Goal: Task Accomplishment & Management: Use online tool/utility

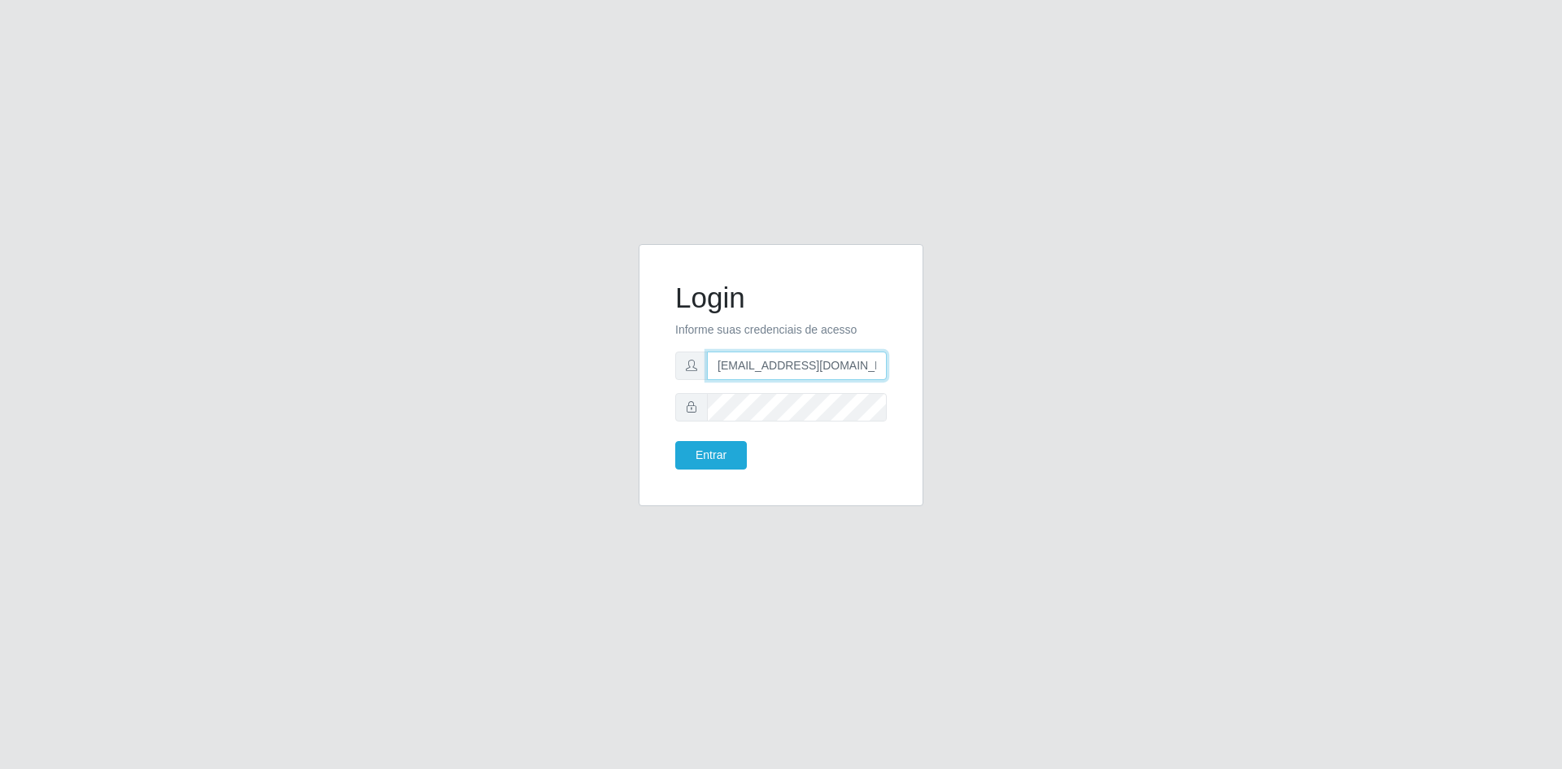
drag, startPoint x: 774, startPoint y: 370, endPoint x: 767, endPoint y: 388, distance: 19.3
click at [774, 370] on input "[EMAIL_ADDRESS][DOMAIN_NAME]" at bounding box center [797, 366] width 180 height 28
click at [717, 448] on button "Entrar" at bounding box center [711, 455] width 72 height 28
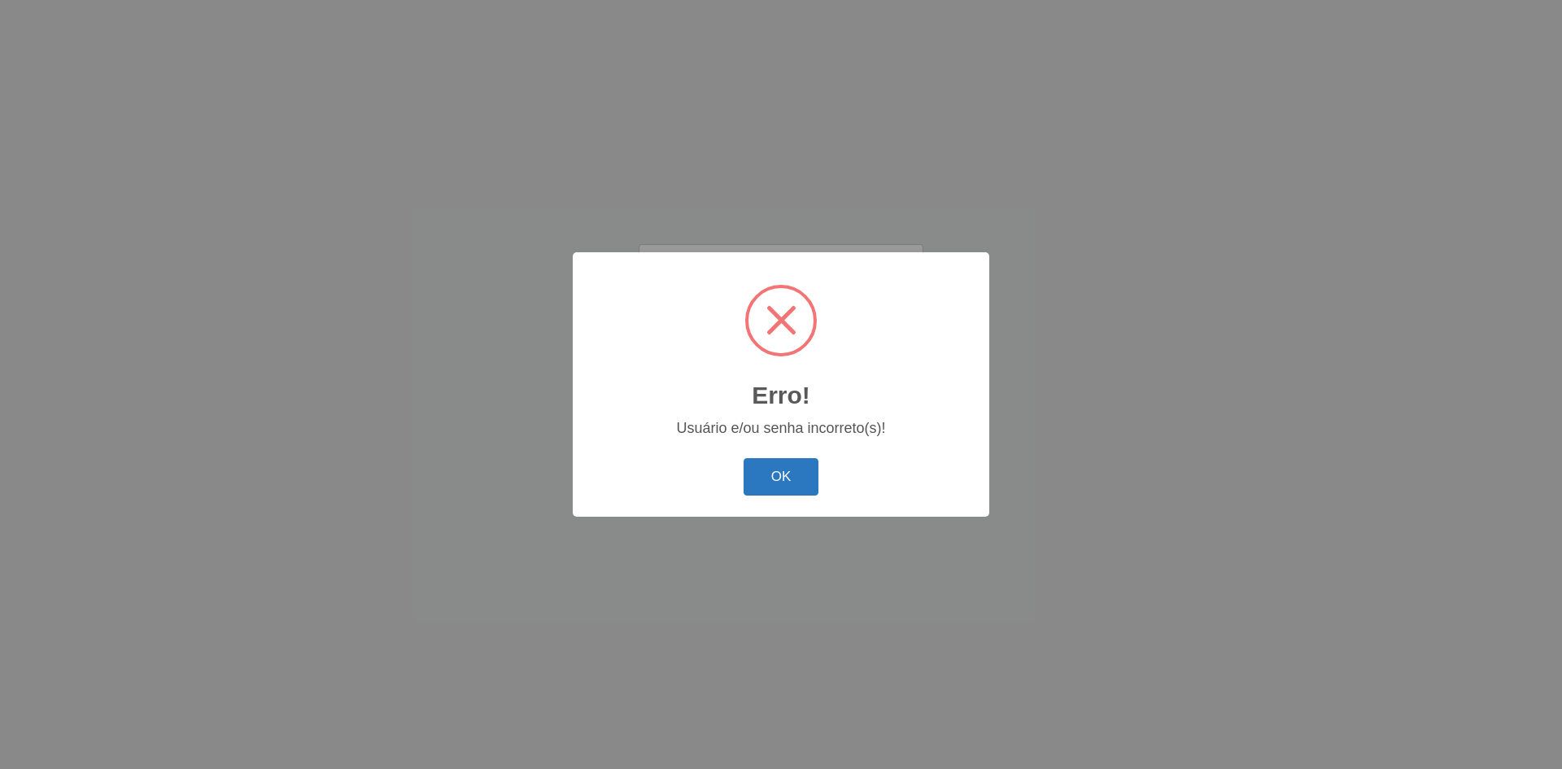
click at [753, 459] on button "OK" at bounding box center [782, 477] width 76 height 38
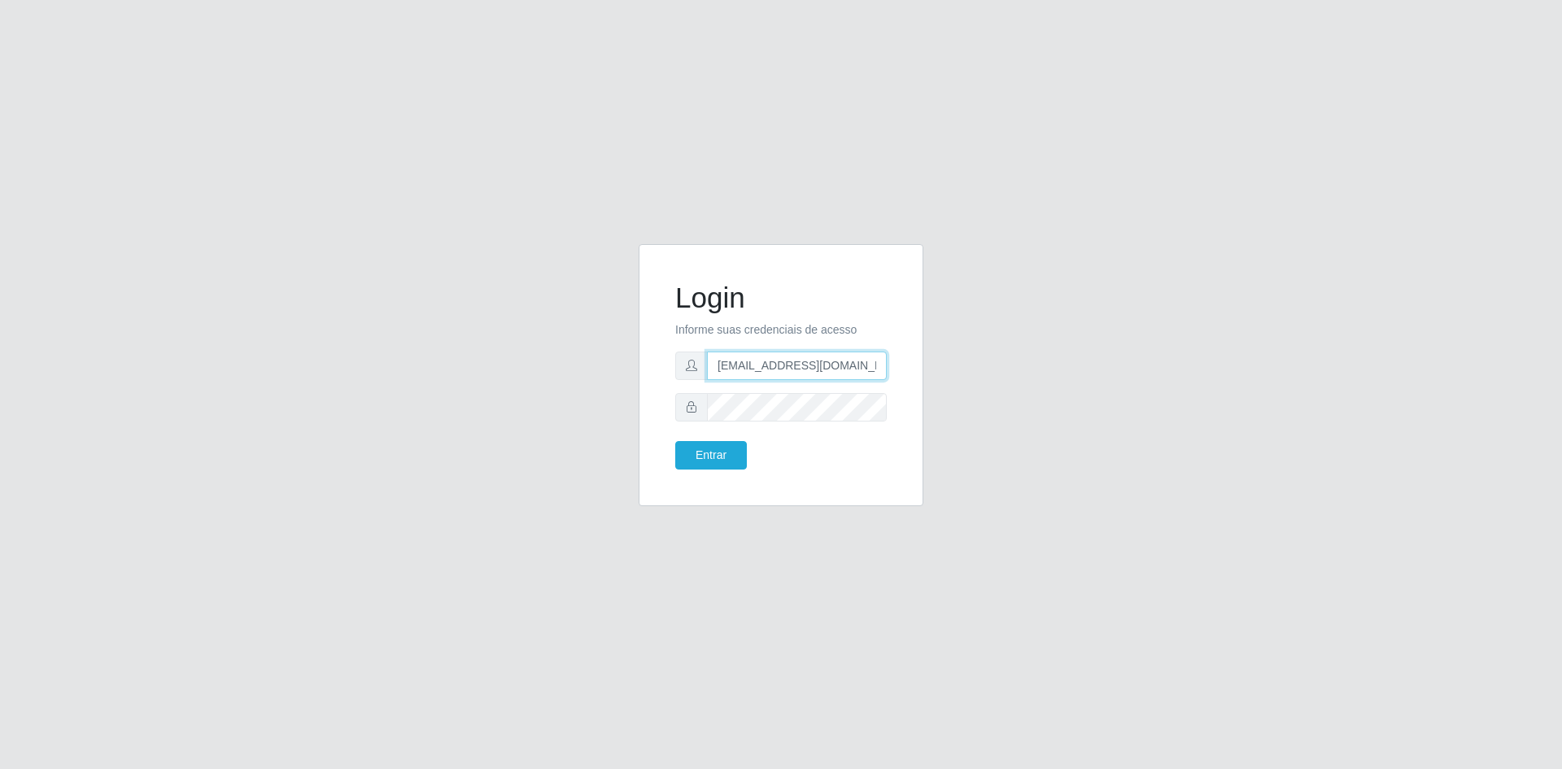
click at [779, 369] on input "[EMAIL_ADDRESS][DOMAIN_NAME]" at bounding box center [797, 366] width 180 height 28
type input "[EMAIL_ADDRESS][DOMAIN_NAME]"
click at [696, 457] on button "Entrar" at bounding box center [711, 455] width 72 height 28
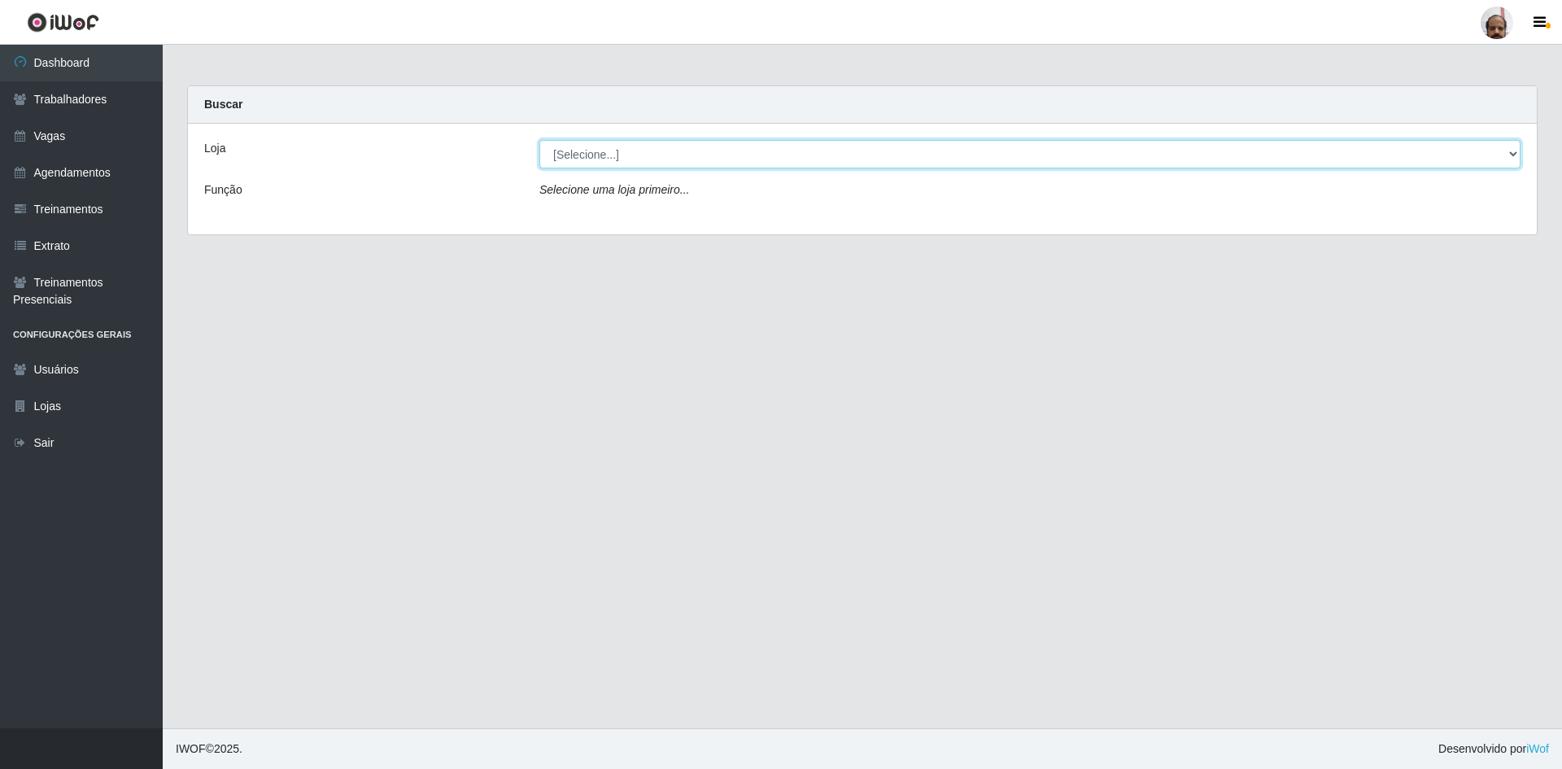
click at [786, 159] on select "[Selecione...] Mar Vermelho - Loja 05" at bounding box center [1029, 154] width 981 height 28
select select "252"
click at [539, 140] on select "[Selecione...] Mar Vermelho - Loja 05" at bounding box center [1029, 154] width 981 height 28
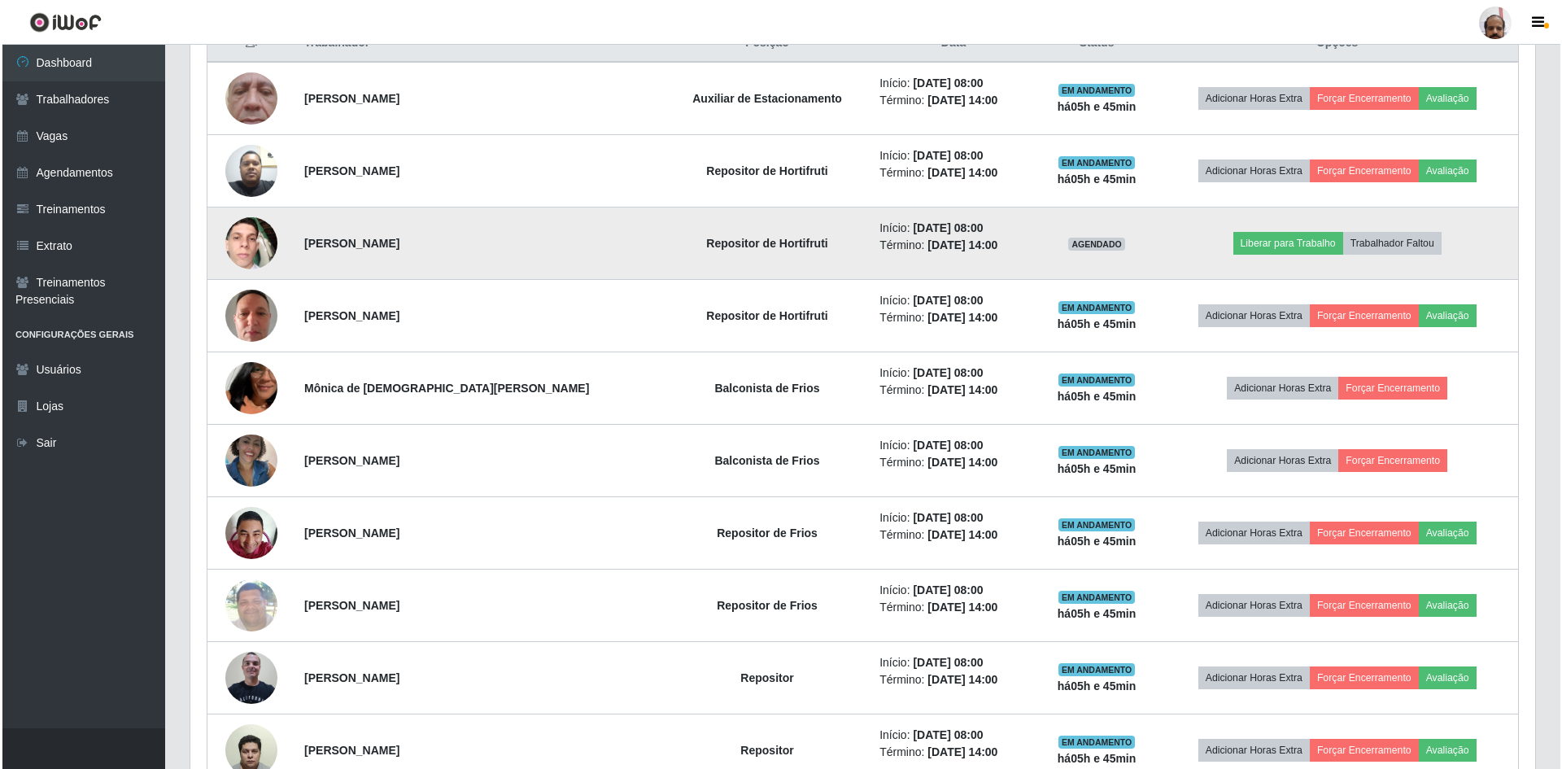
scroll to position [570, 0]
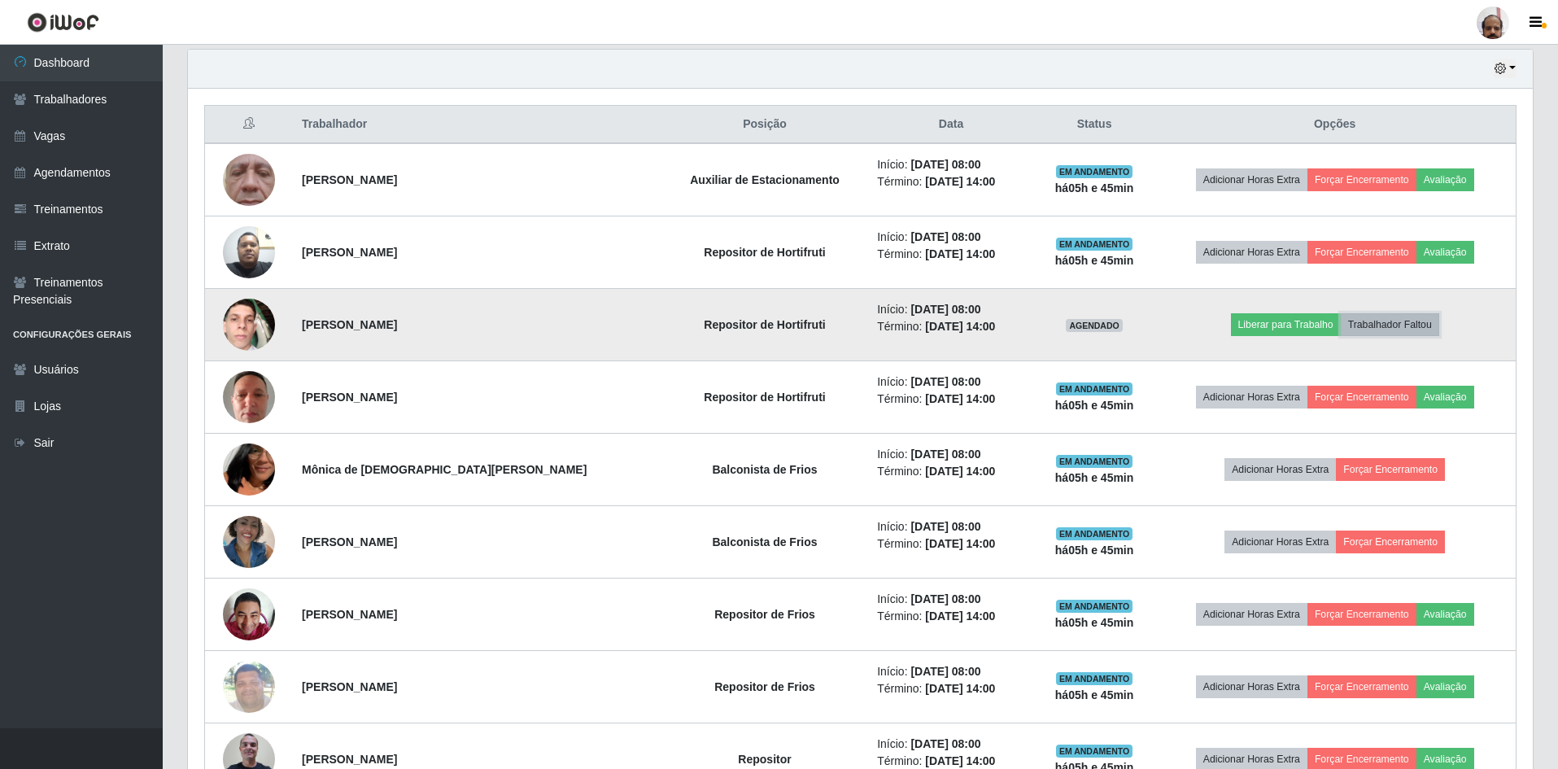
click at [1383, 322] on button "Trabalhador Faltou" at bounding box center [1390, 324] width 98 height 23
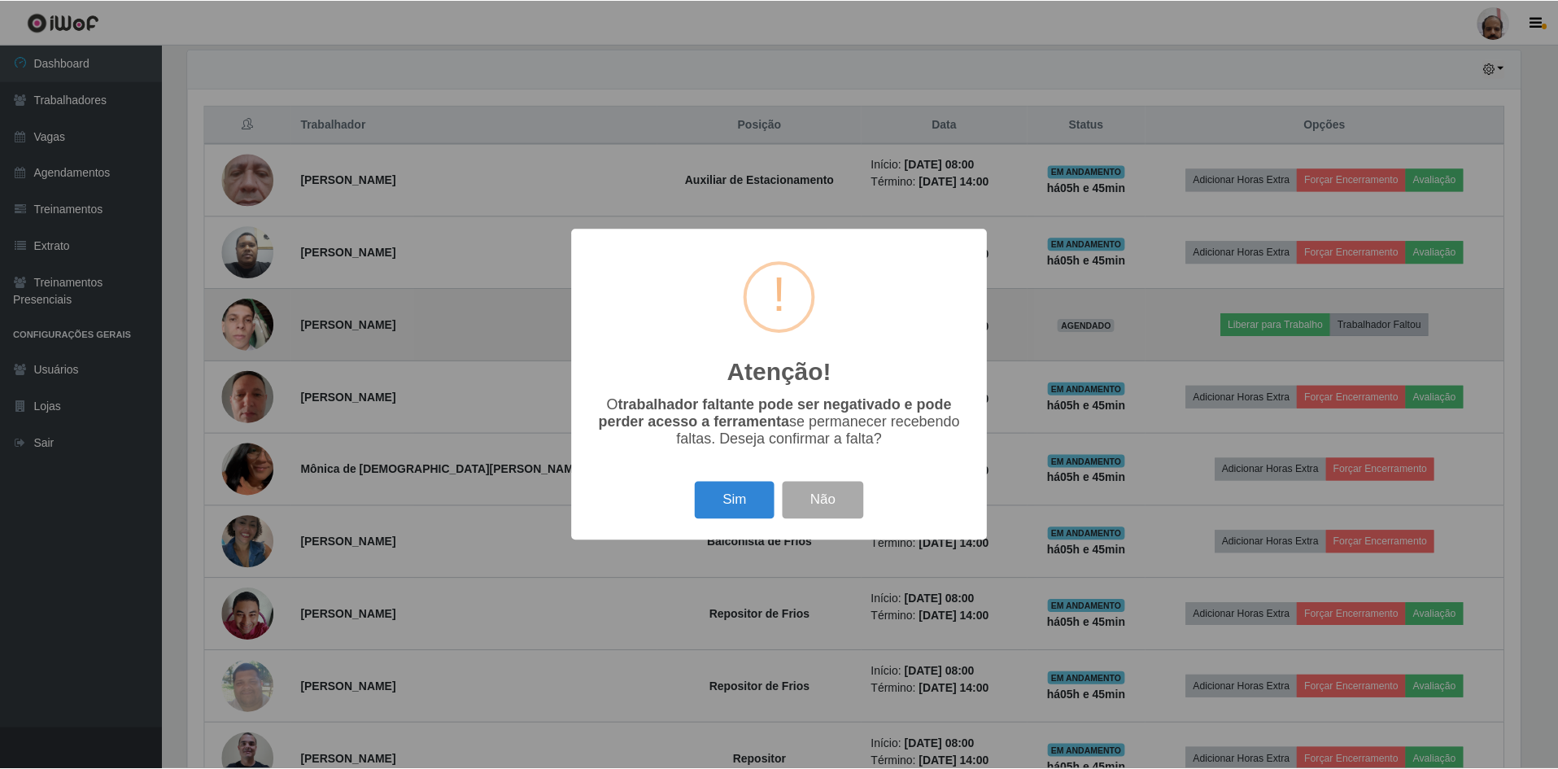
scroll to position [338, 1337]
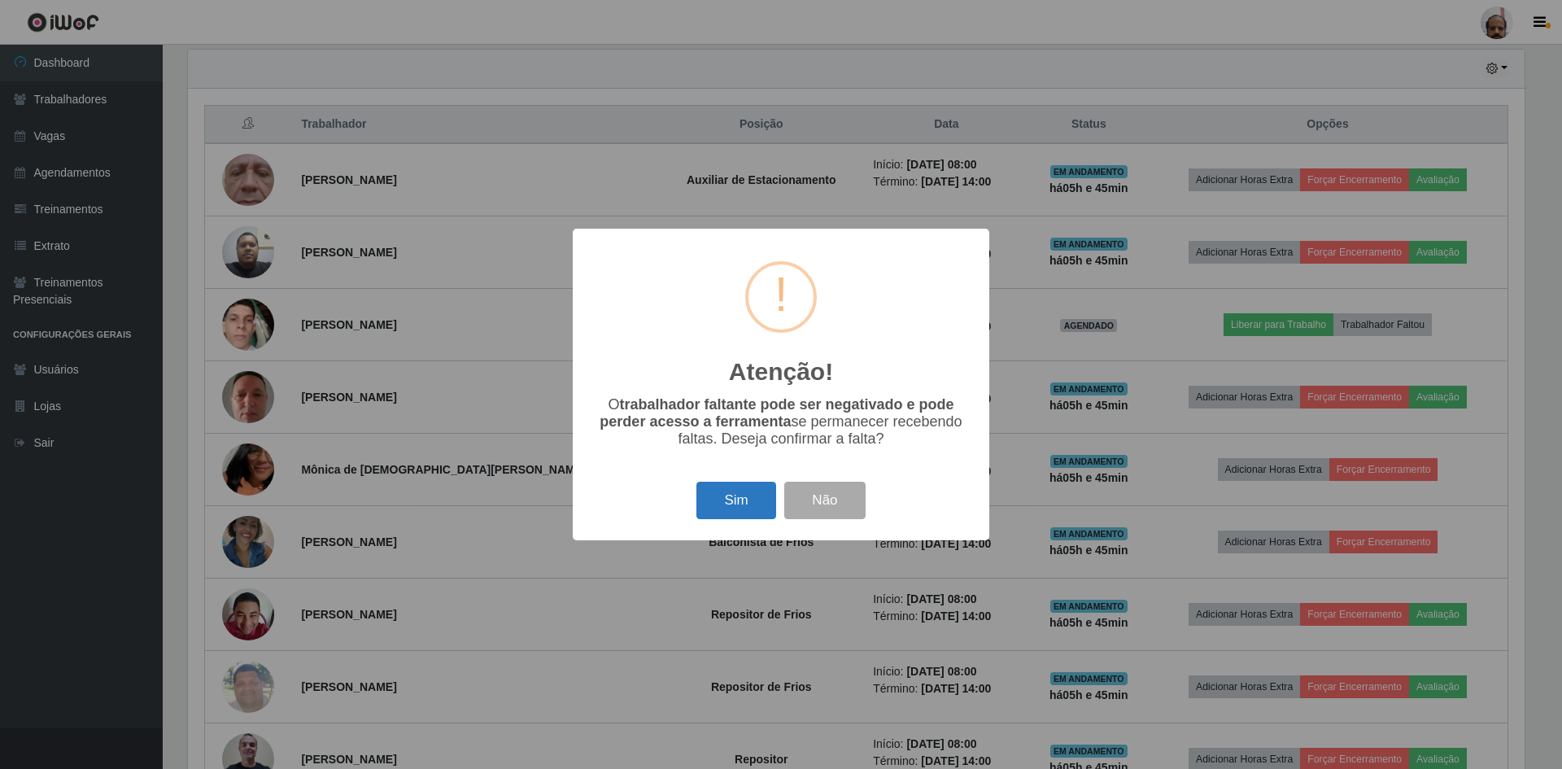
click at [753, 491] on button "Sim" at bounding box center [736, 501] width 79 height 38
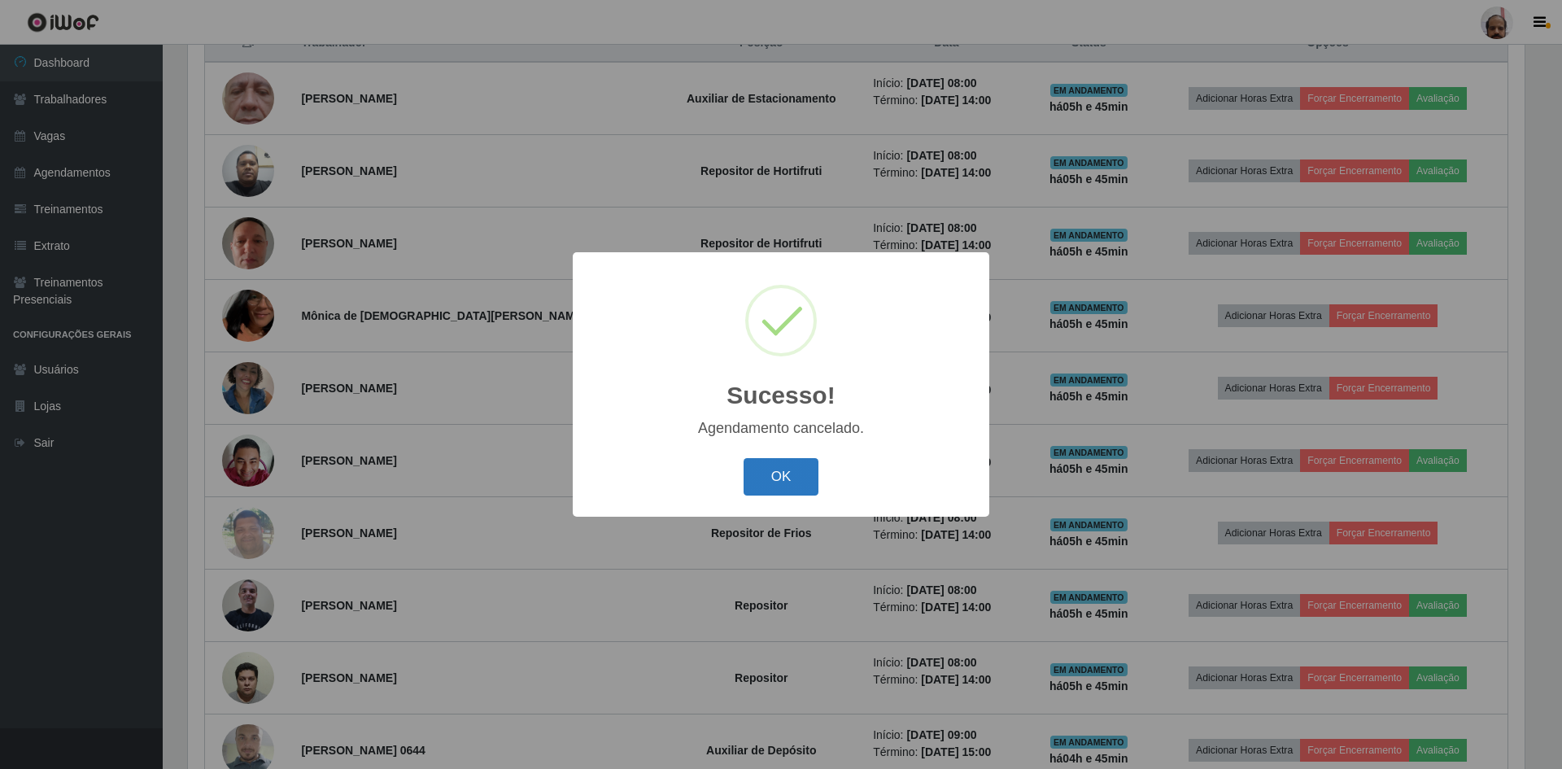
click at [786, 476] on button "OK" at bounding box center [782, 477] width 76 height 38
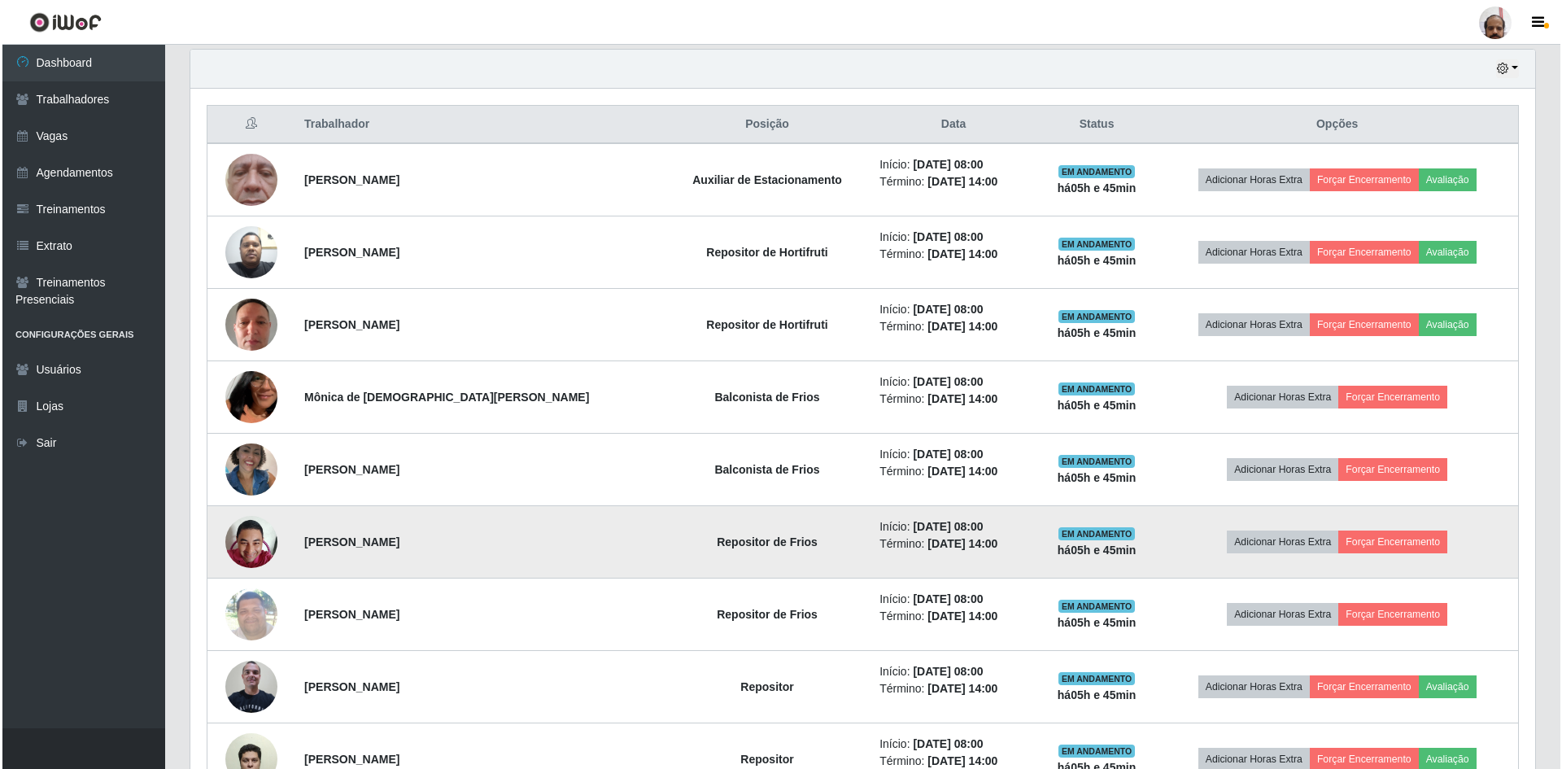
scroll to position [488, 0]
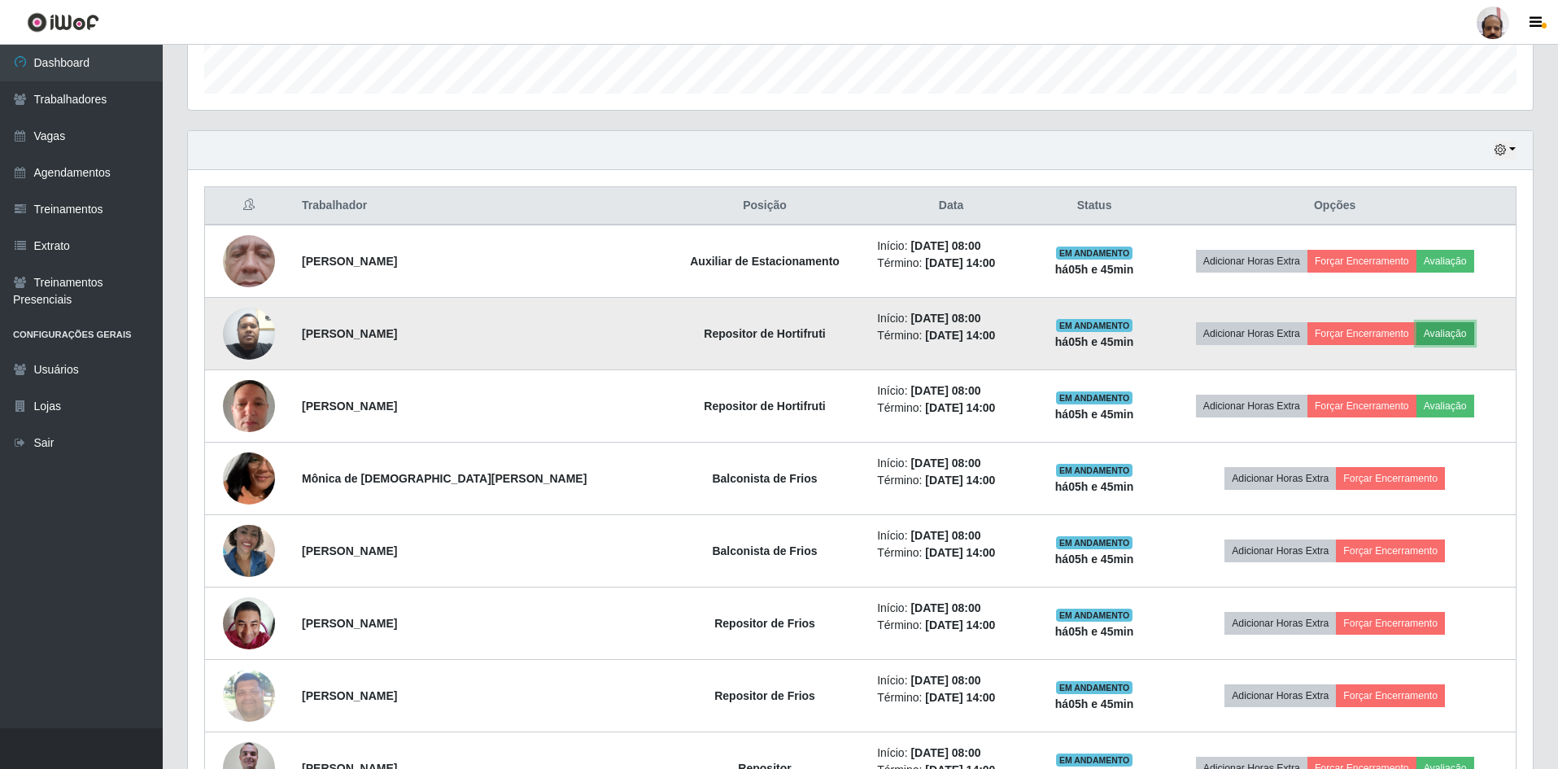
click at [1444, 336] on button "Avaliação" at bounding box center [1446, 333] width 58 height 23
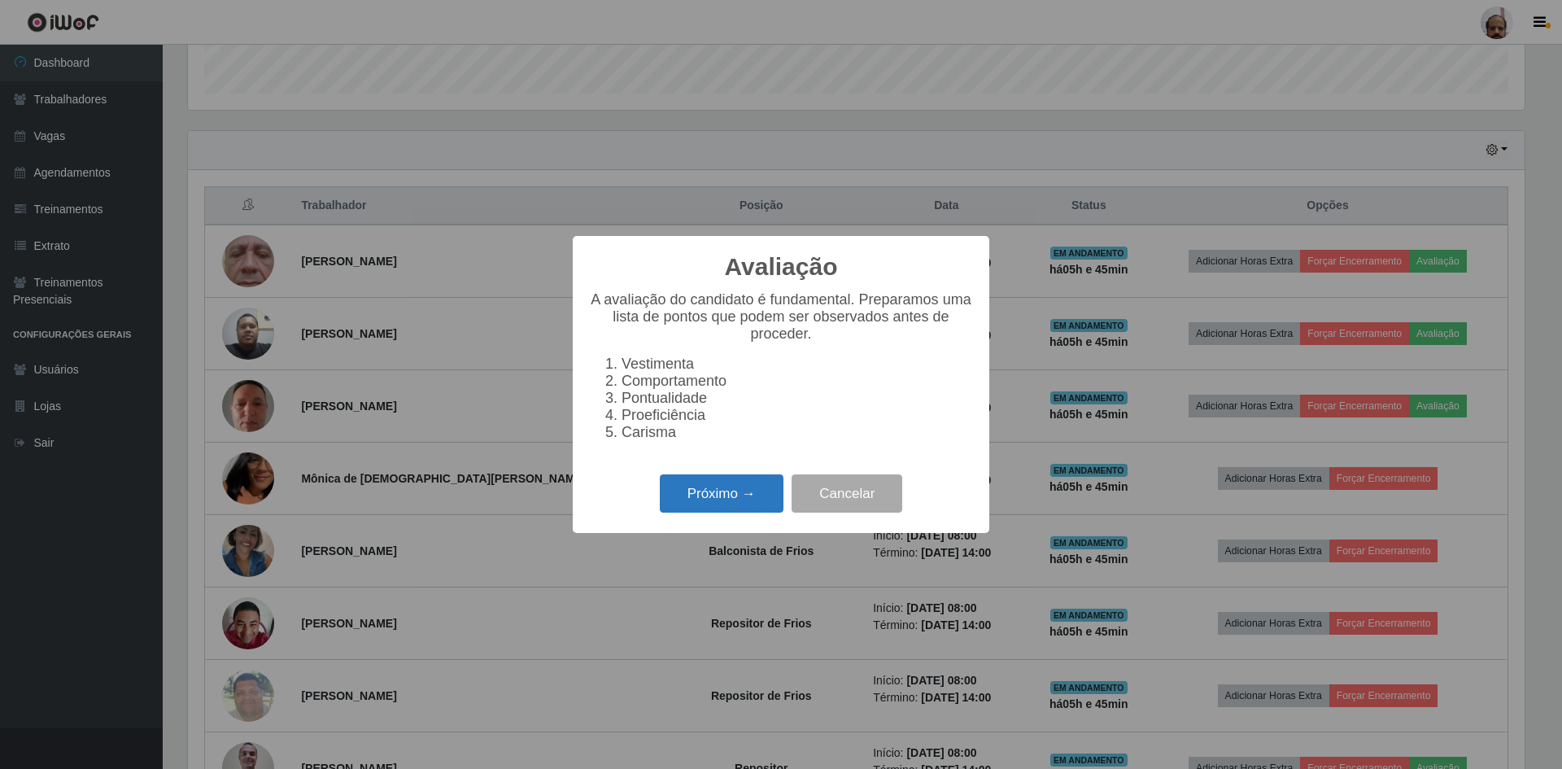
click at [726, 502] on button "Próximo →" at bounding box center [722, 493] width 124 height 38
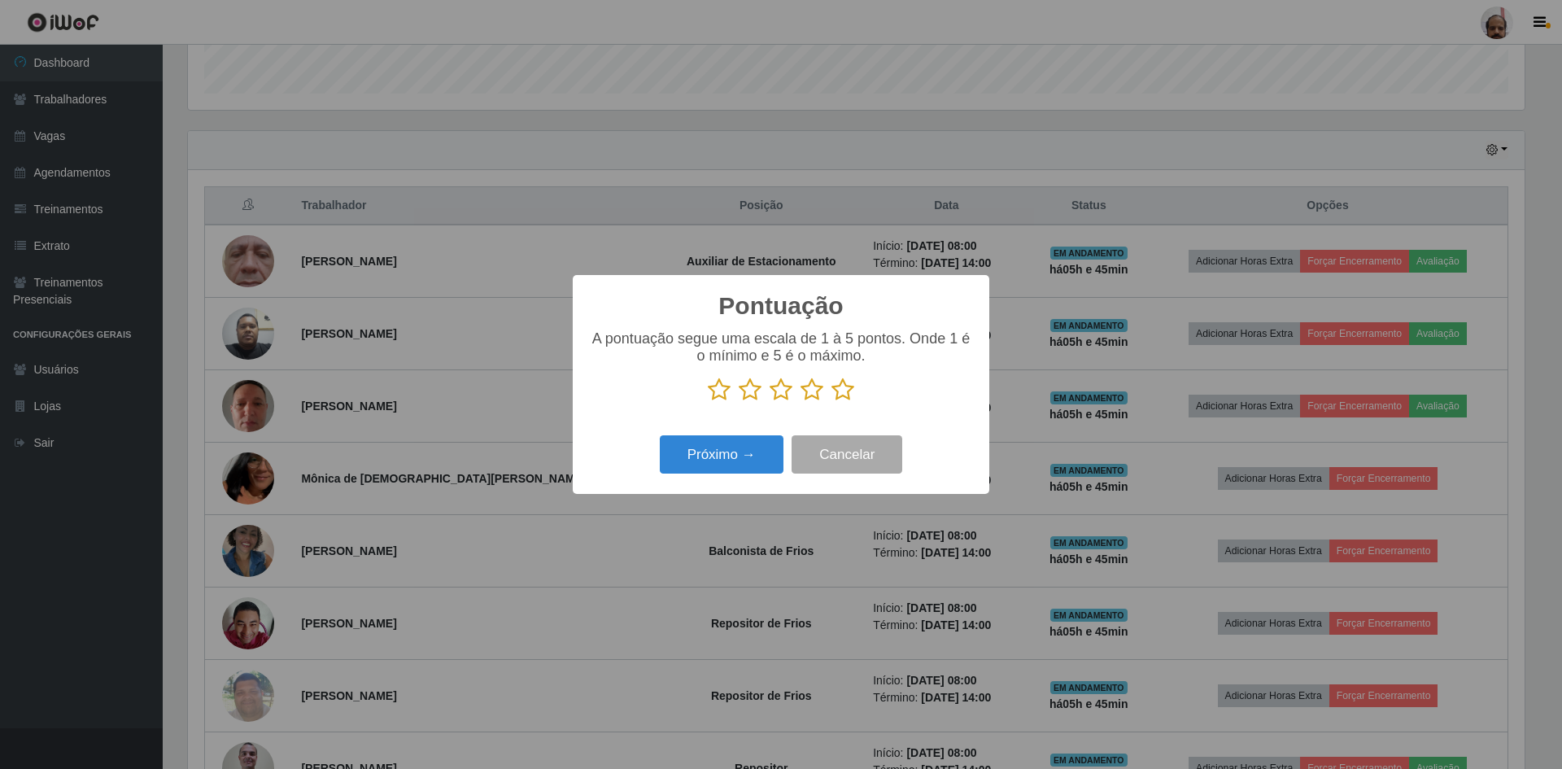
click at [815, 395] on icon at bounding box center [812, 390] width 23 height 24
click at [801, 402] on input "radio" at bounding box center [801, 402] width 0 height 0
click at [780, 397] on icon at bounding box center [781, 390] width 23 height 24
click at [770, 402] on input "radio" at bounding box center [770, 402] width 0 height 0
click at [730, 455] on button "Próximo →" at bounding box center [722, 454] width 124 height 38
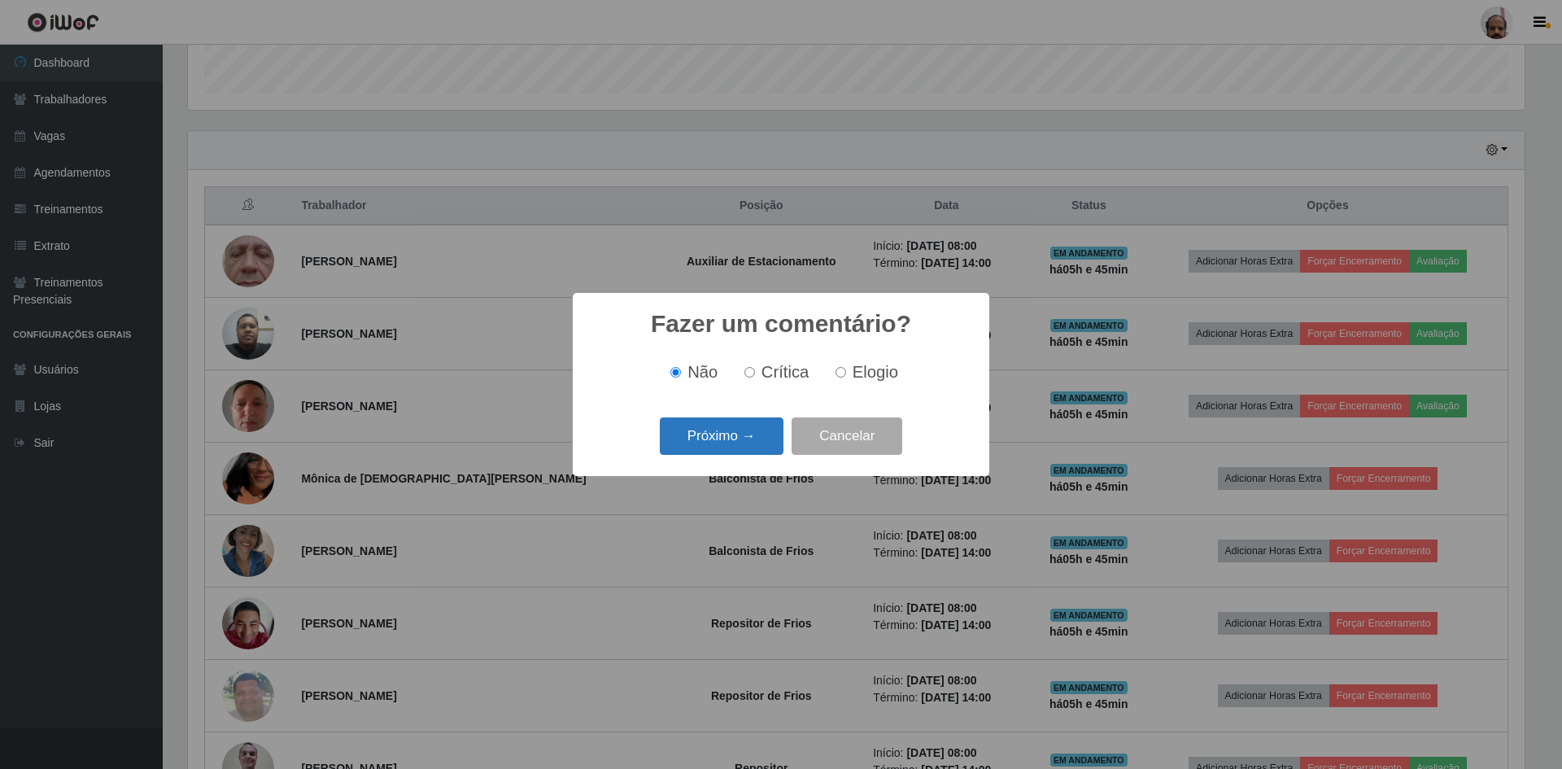
click at [730, 435] on button "Próximo →" at bounding box center [722, 436] width 124 height 38
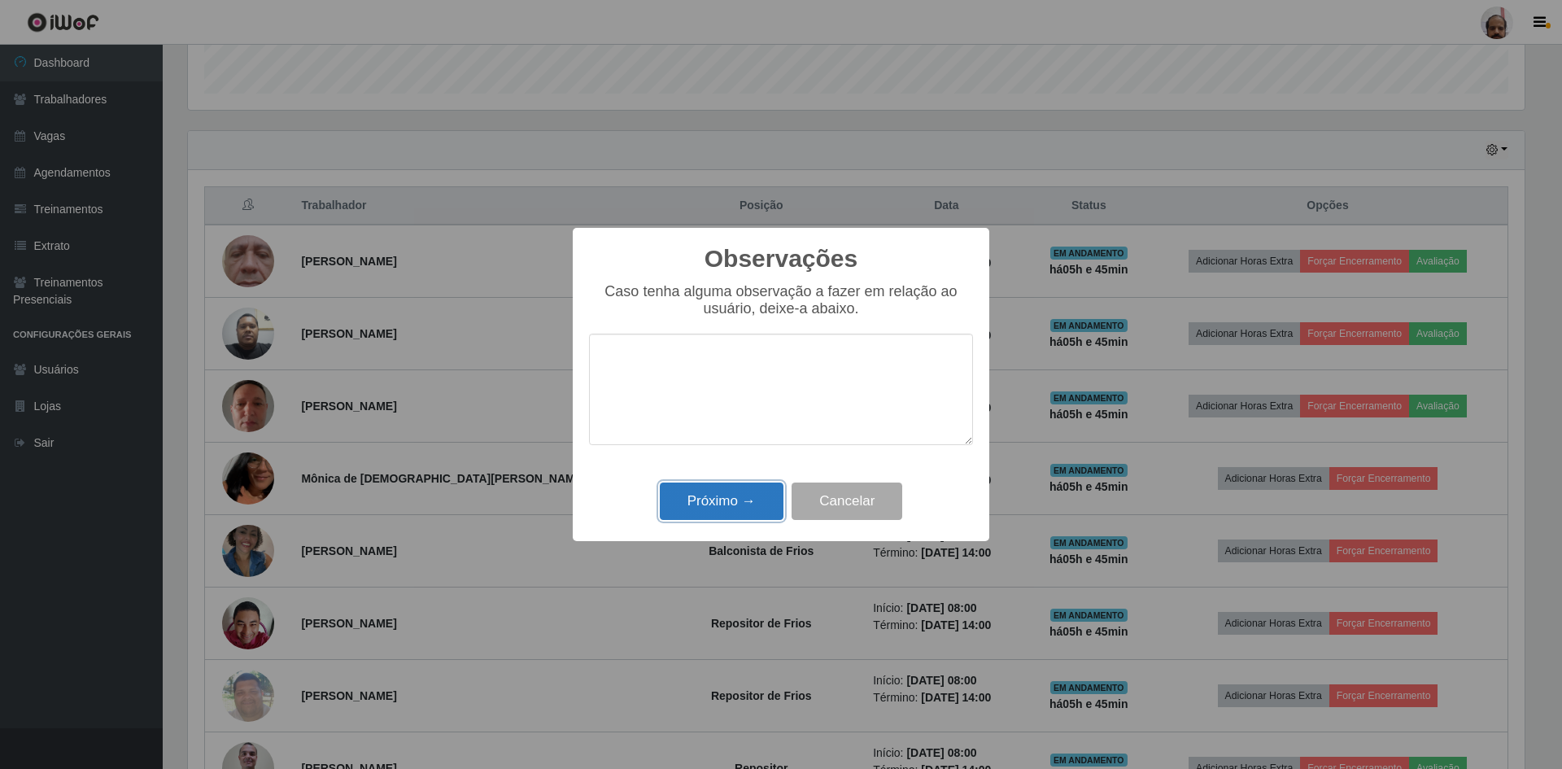
click at [714, 502] on button "Próximo →" at bounding box center [722, 502] width 124 height 38
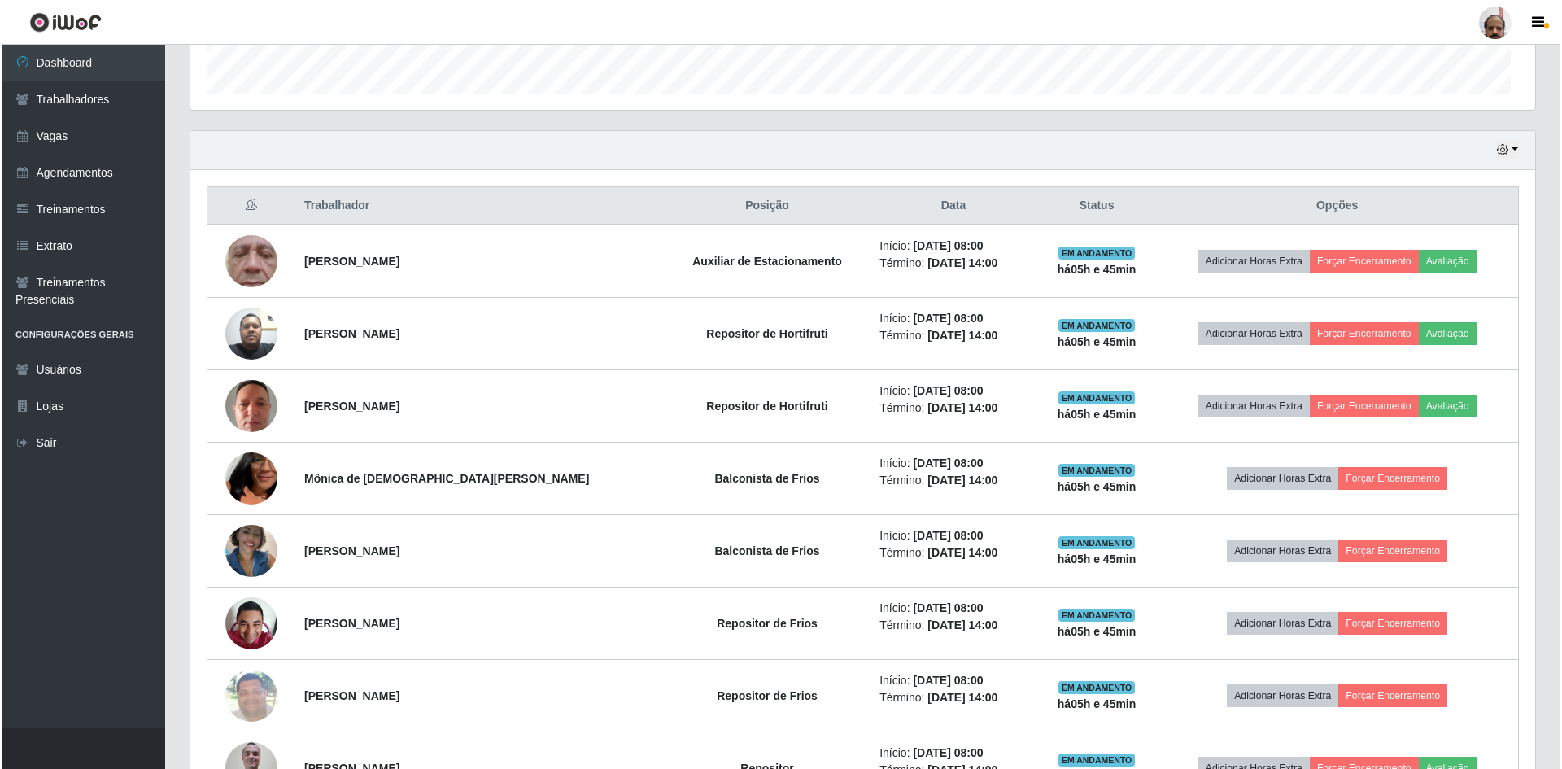
scroll to position [338, 1345]
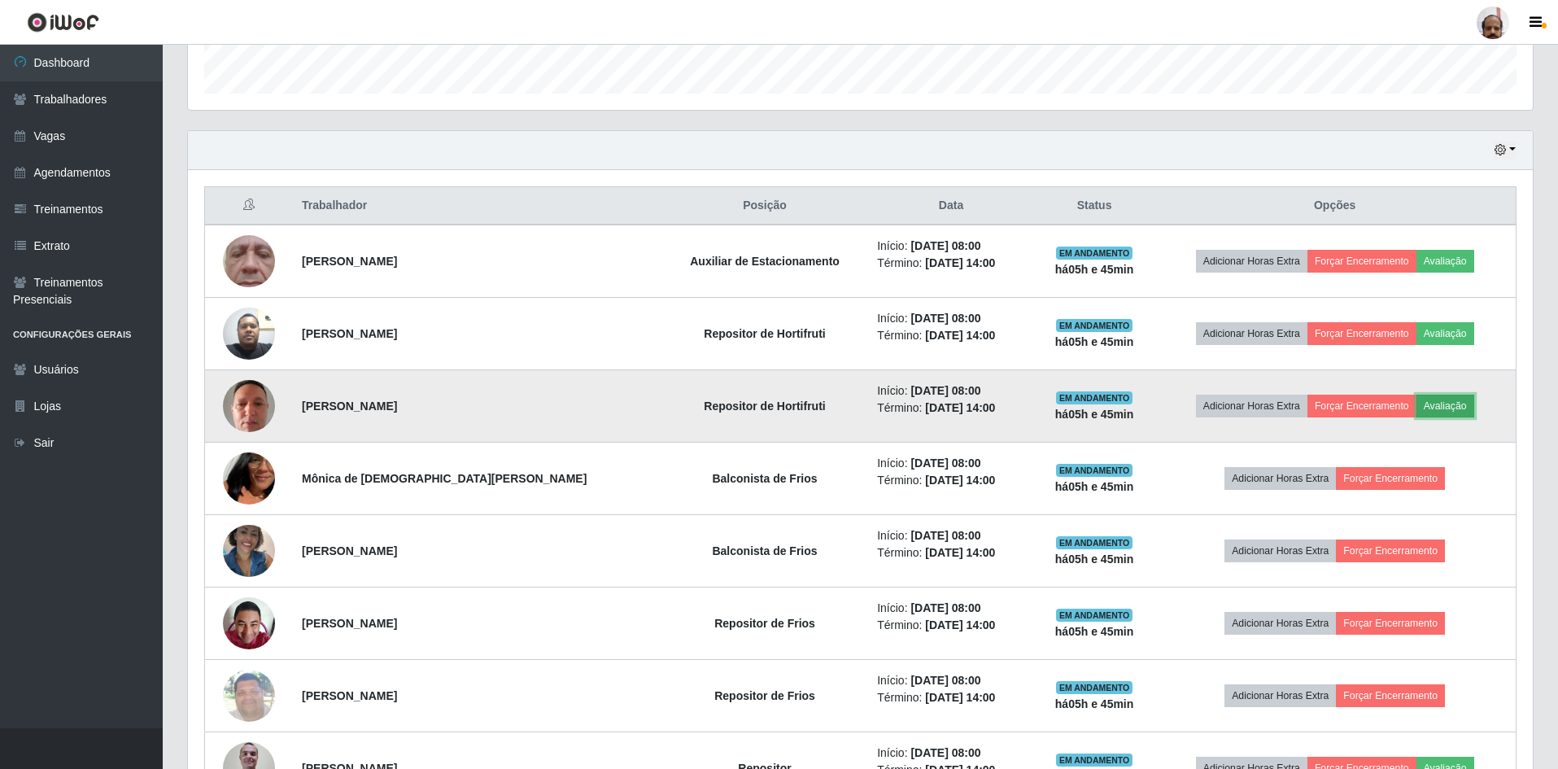
click at [1436, 404] on button "Avaliação" at bounding box center [1446, 406] width 58 height 23
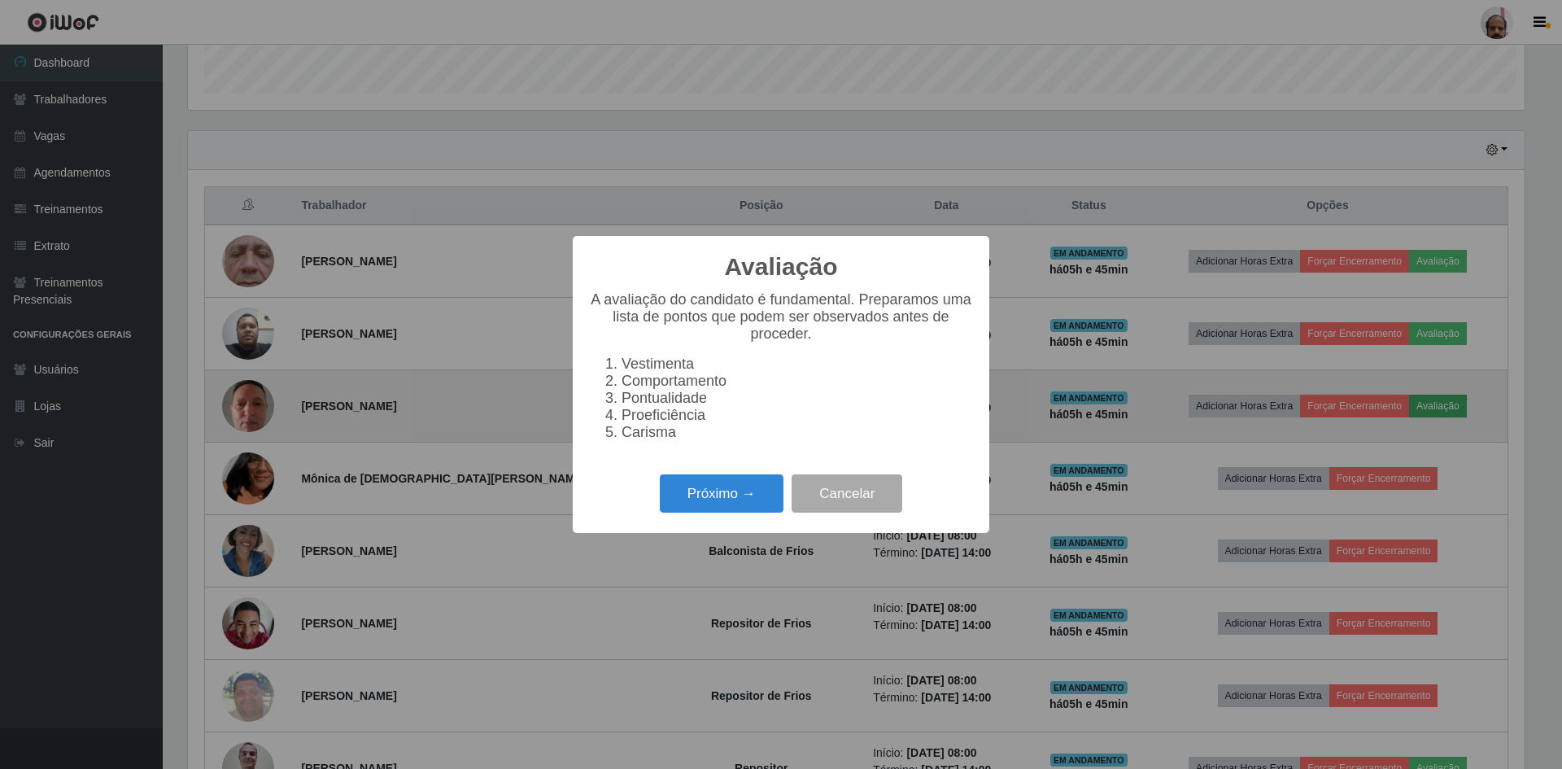
scroll to position [338, 1337]
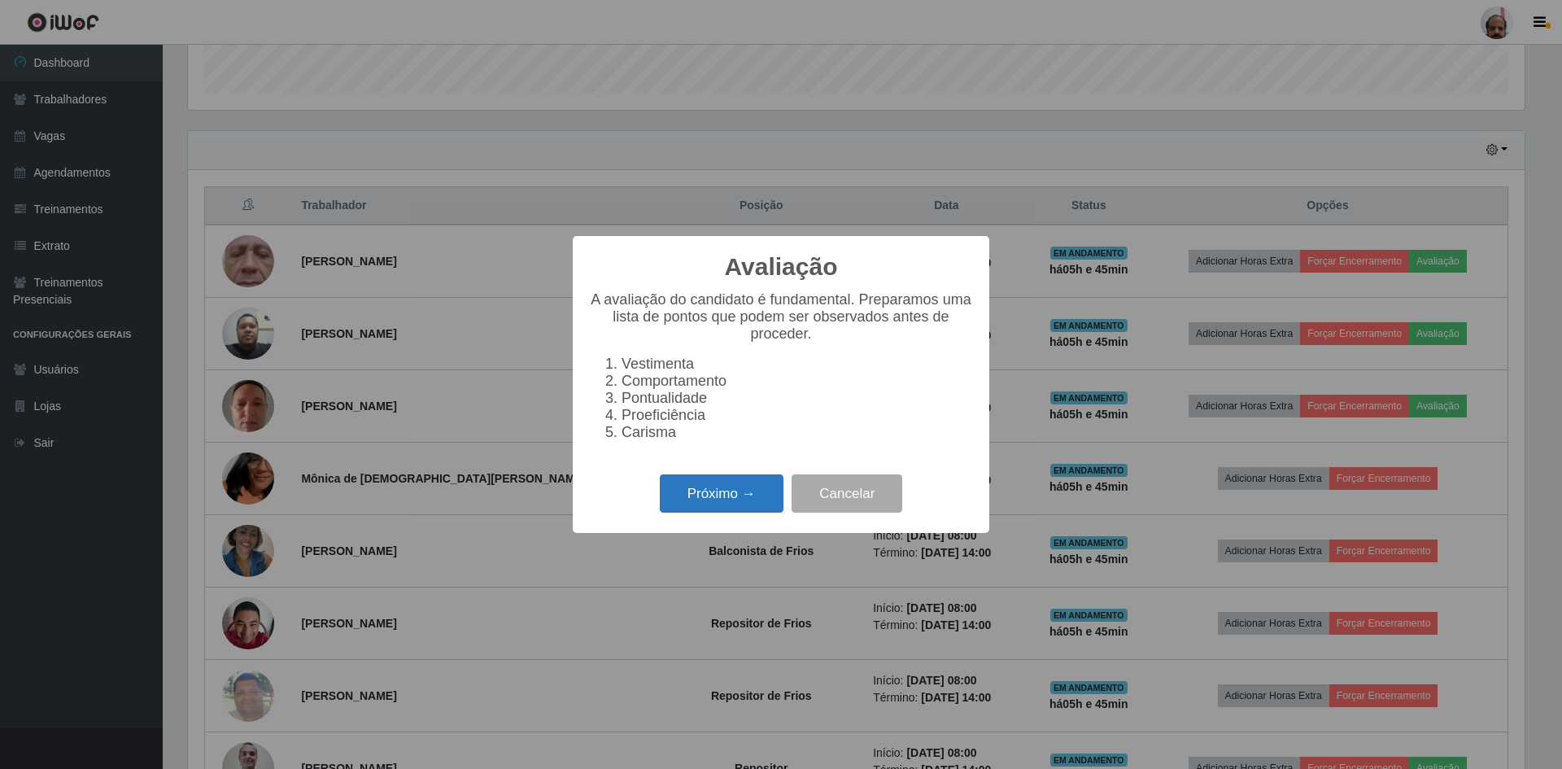
click at [719, 507] on button "Próximo →" at bounding box center [722, 493] width 124 height 38
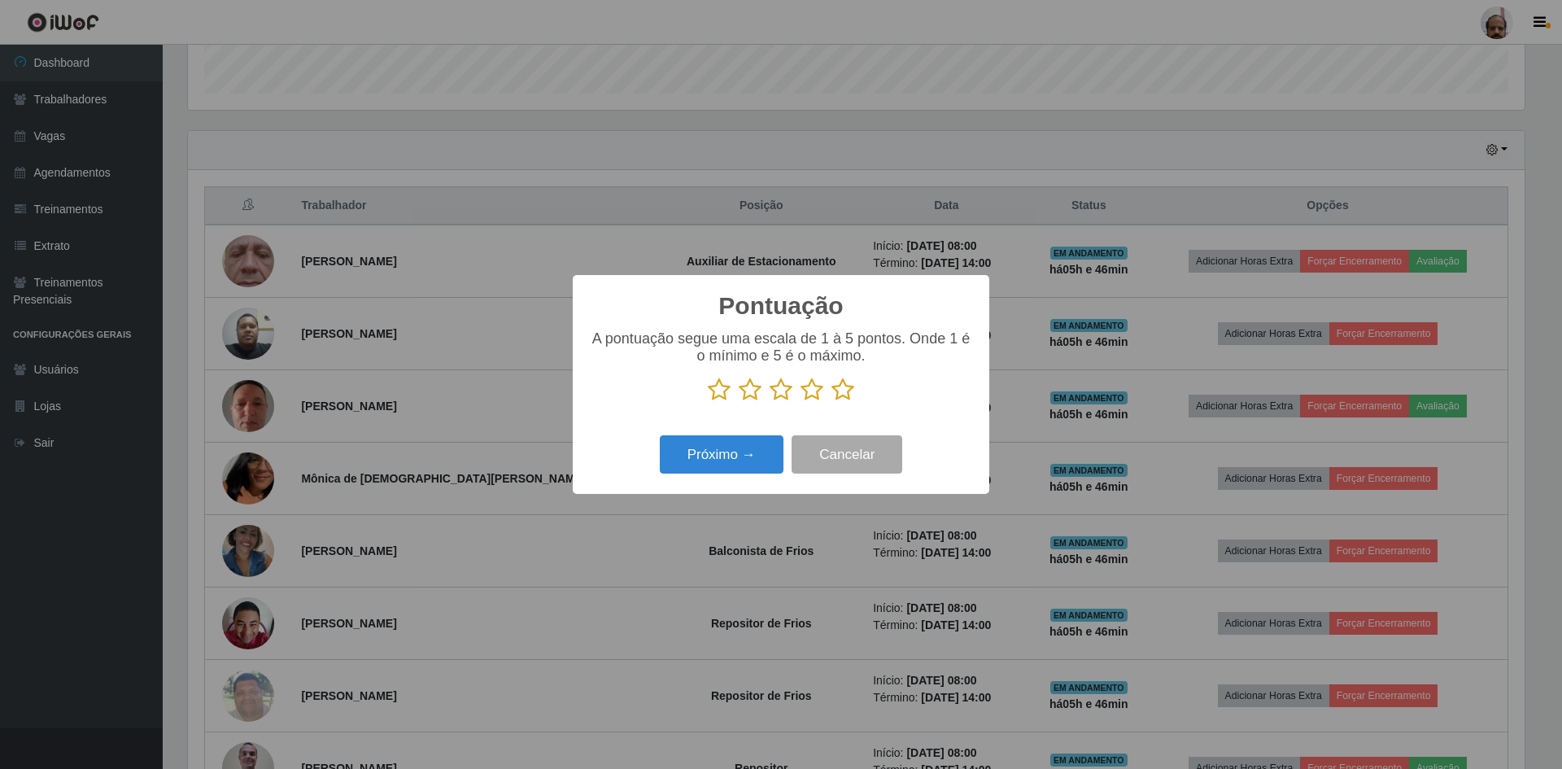
click at [810, 393] on icon at bounding box center [812, 390] width 23 height 24
click at [801, 402] on input "radio" at bounding box center [801, 402] width 0 height 0
click at [843, 390] on icon at bounding box center [843, 390] width 23 height 24
click at [832, 402] on input "radio" at bounding box center [832, 402] width 0 height 0
click at [842, 390] on icon at bounding box center [843, 390] width 23 height 24
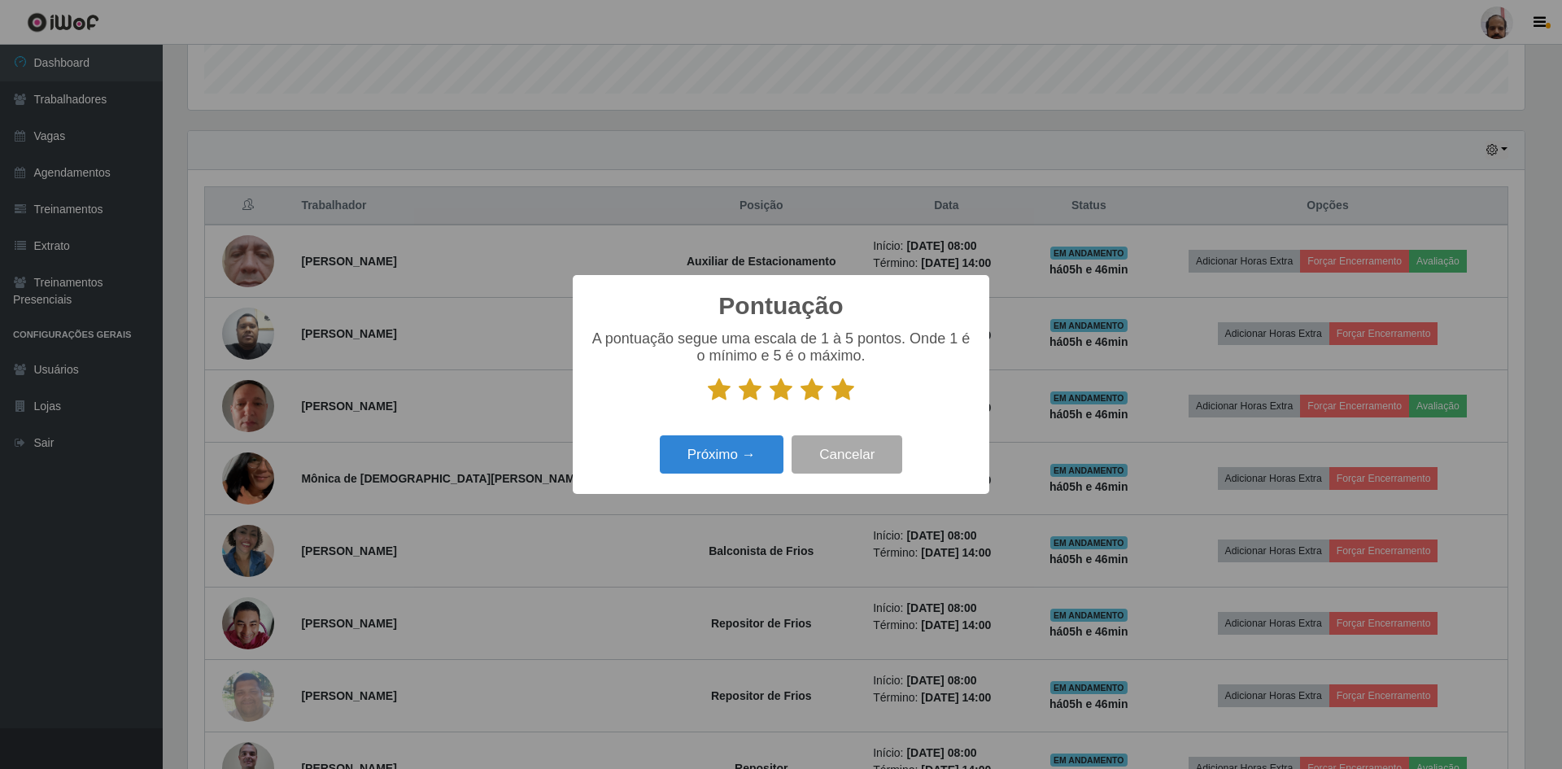
click at [832, 402] on input "radio" at bounding box center [832, 402] width 0 height 0
click at [818, 395] on icon at bounding box center [812, 390] width 23 height 24
click at [801, 402] on input "radio" at bounding box center [801, 402] width 0 height 0
click at [730, 455] on button "Próximo →" at bounding box center [722, 454] width 124 height 38
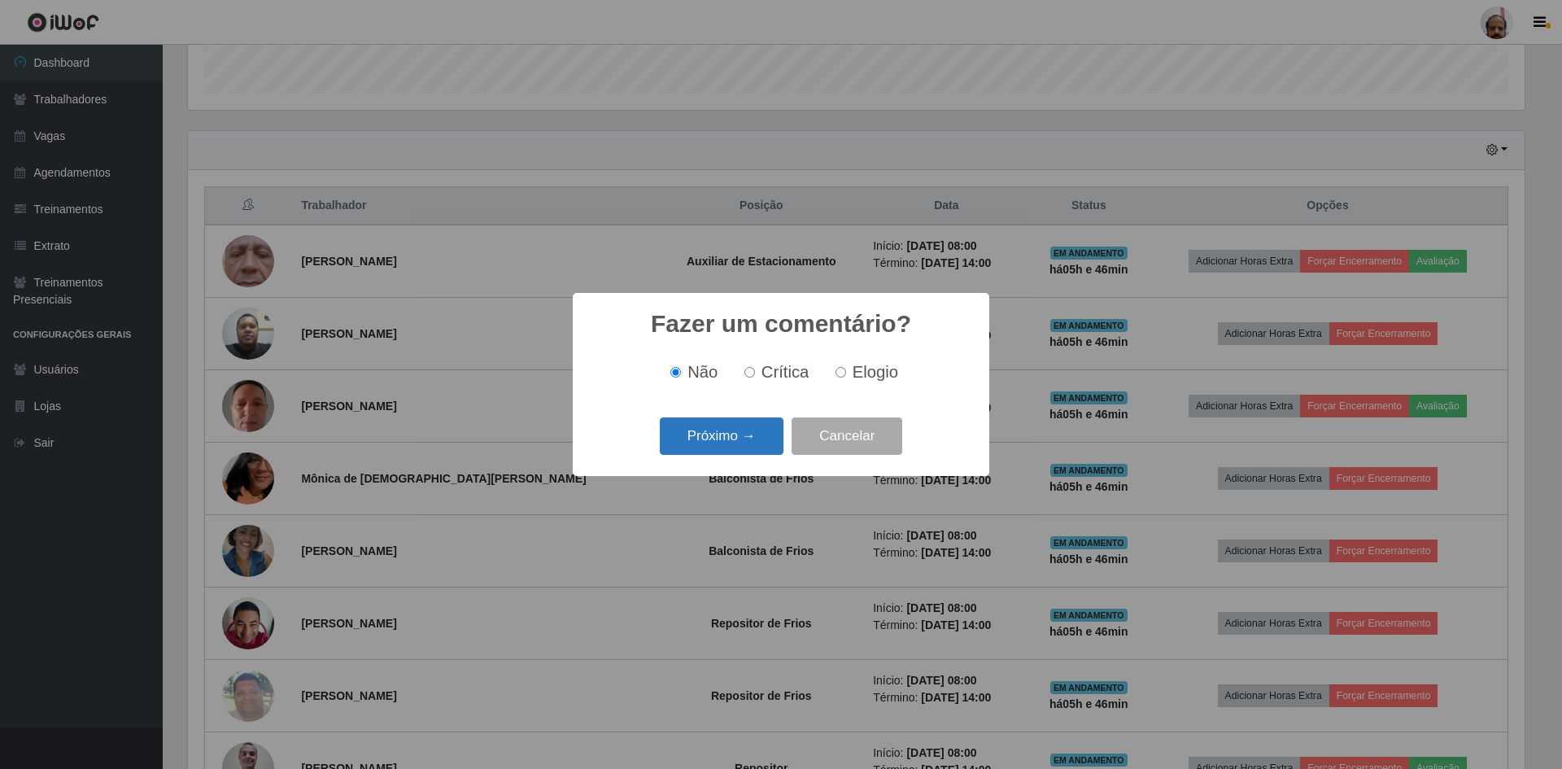
click at [719, 430] on button "Próximo →" at bounding box center [722, 436] width 124 height 38
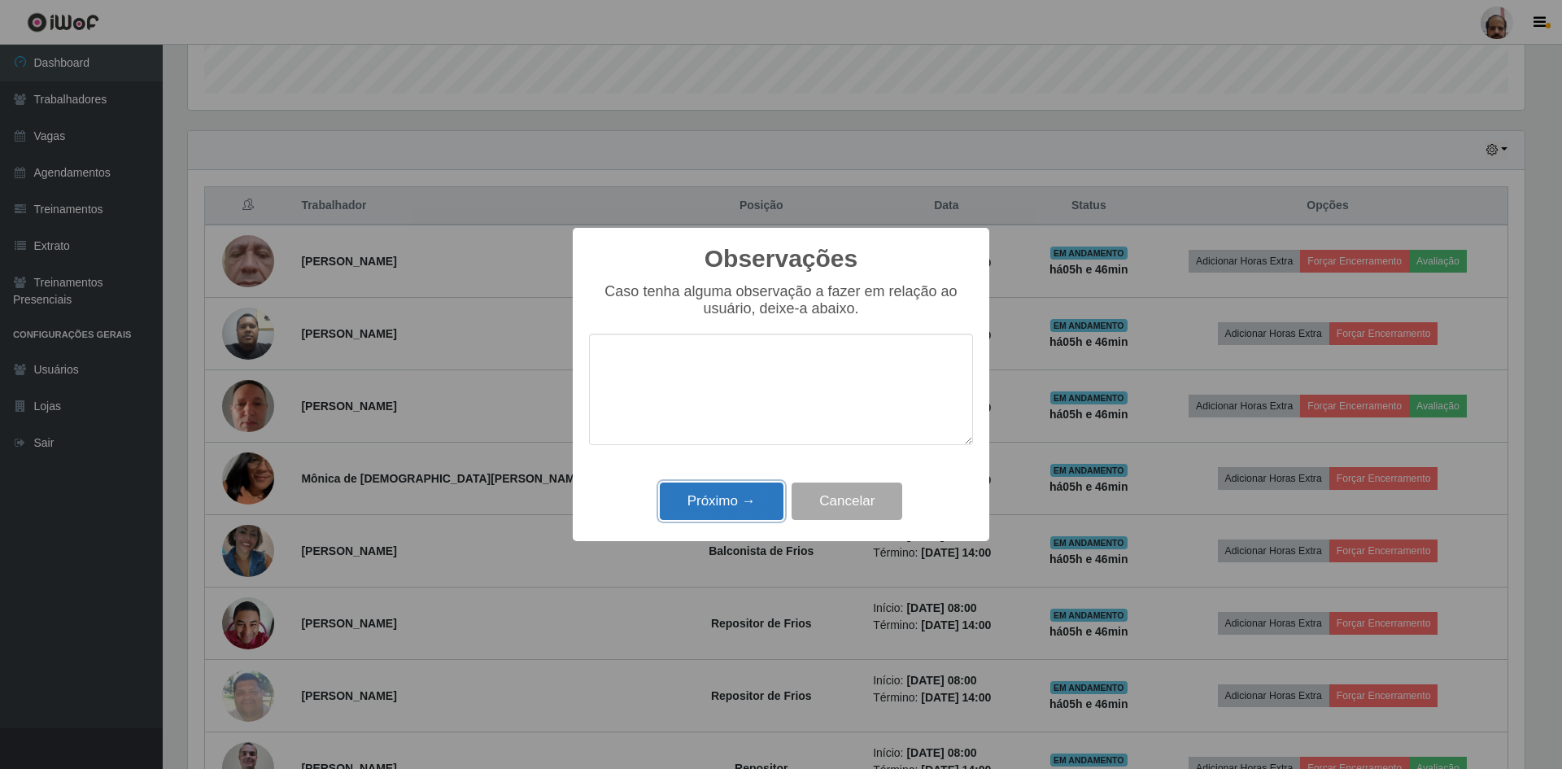
click at [719, 499] on button "Próximo →" at bounding box center [722, 502] width 124 height 38
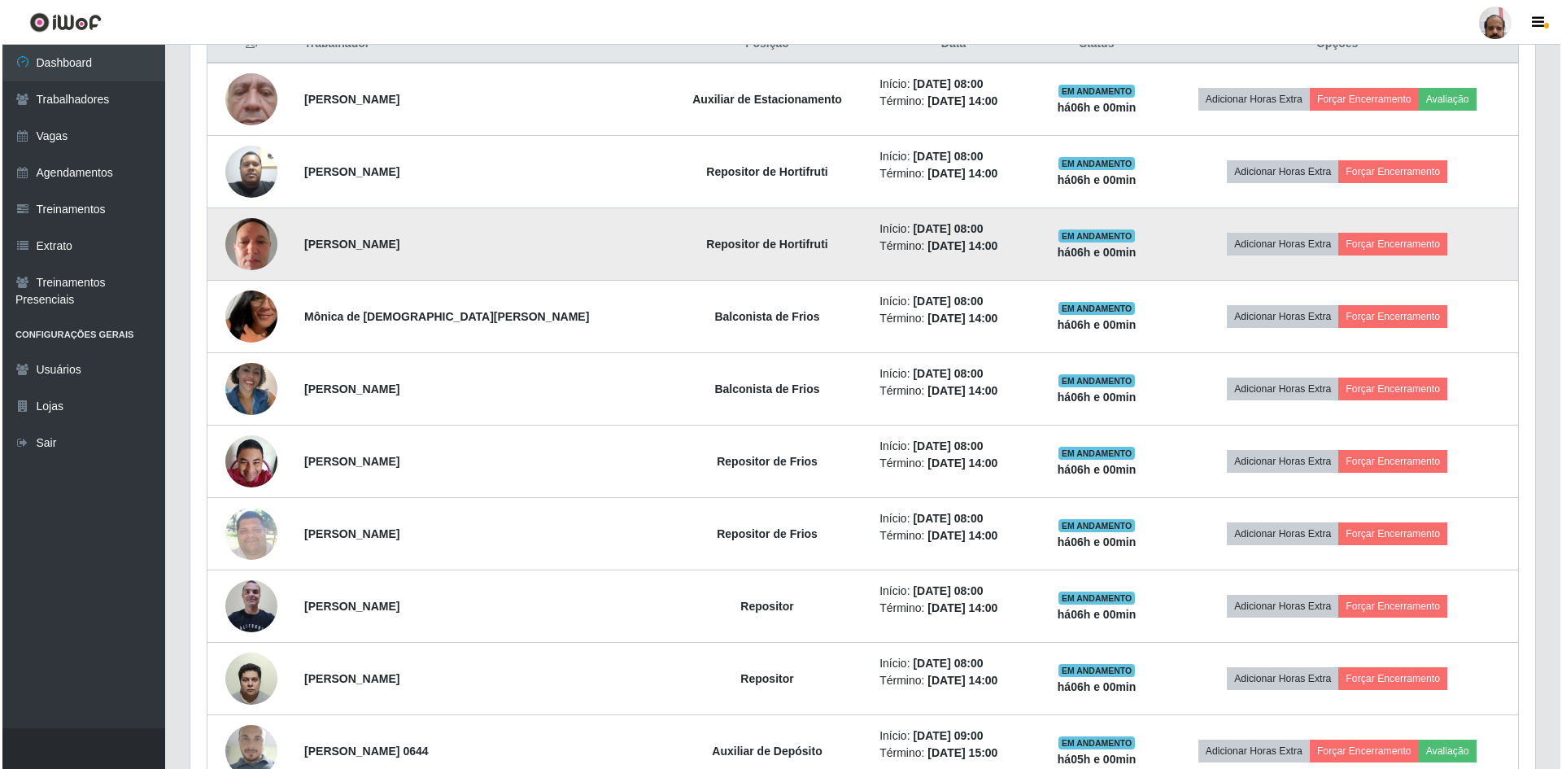
scroll to position [732, 0]
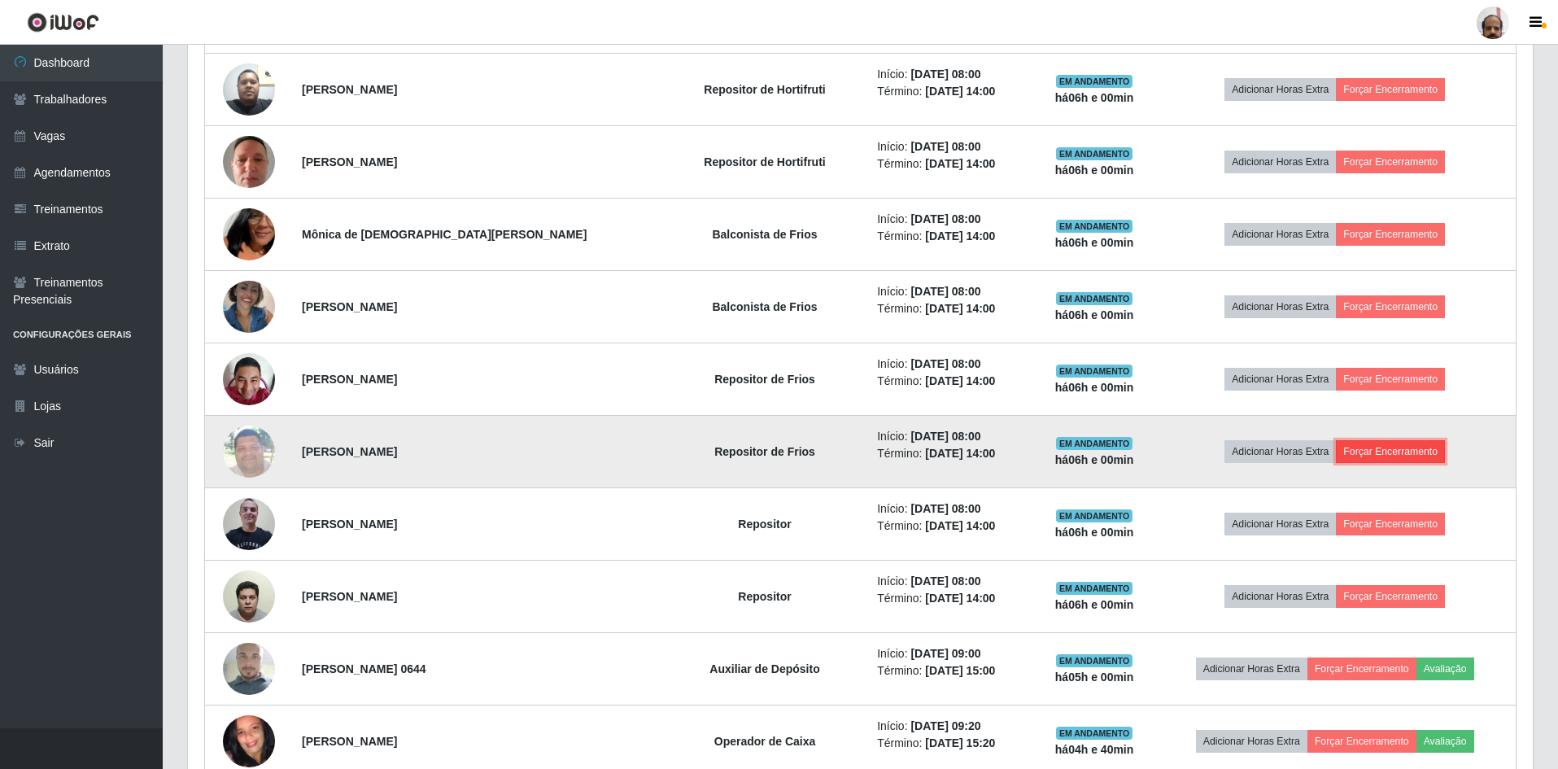
click at [1369, 448] on button "Forçar Encerramento" at bounding box center [1390, 451] width 109 height 23
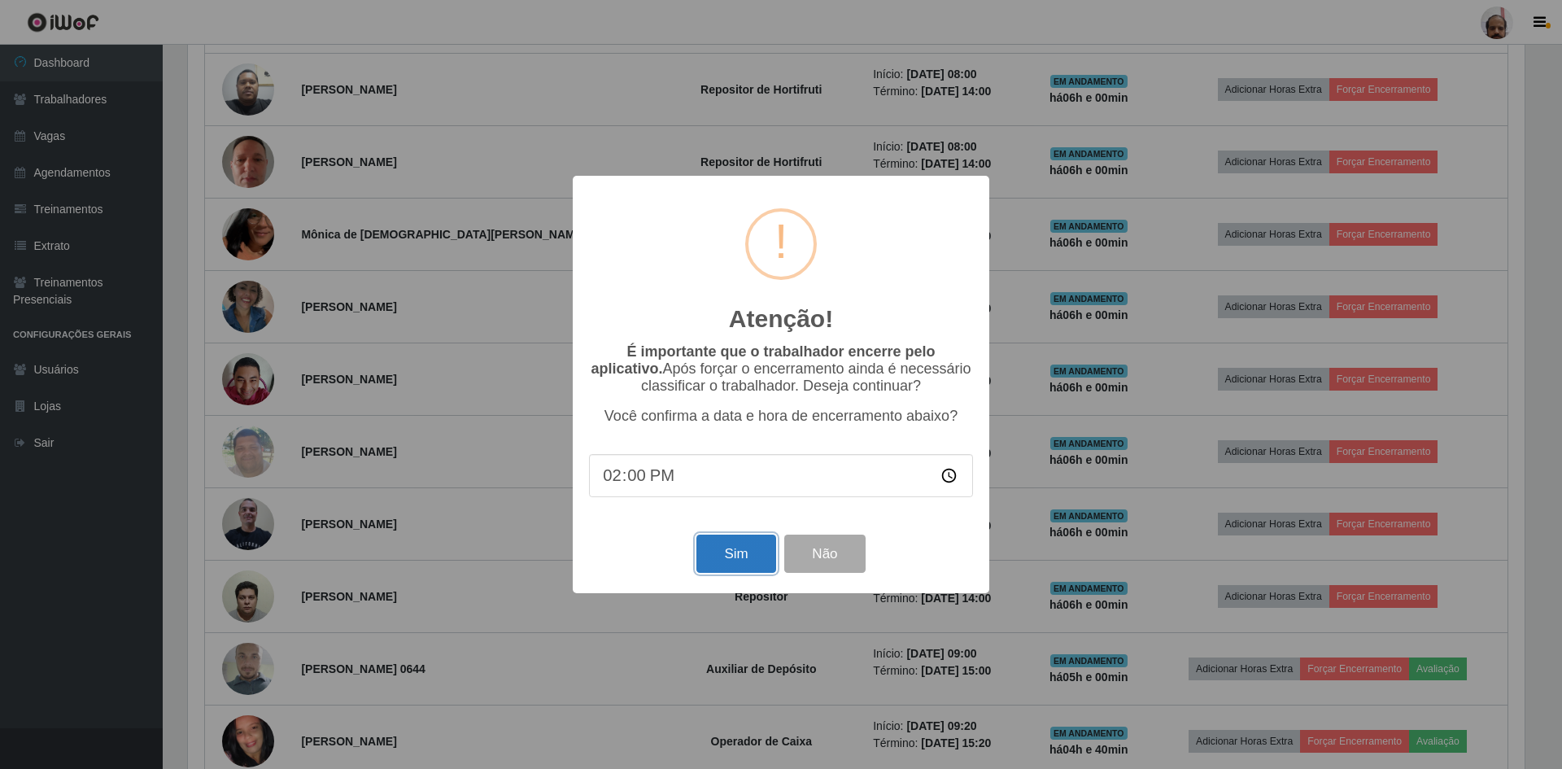
click at [749, 567] on button "Sim" at bounding box center [736, 554] width 79 height 38
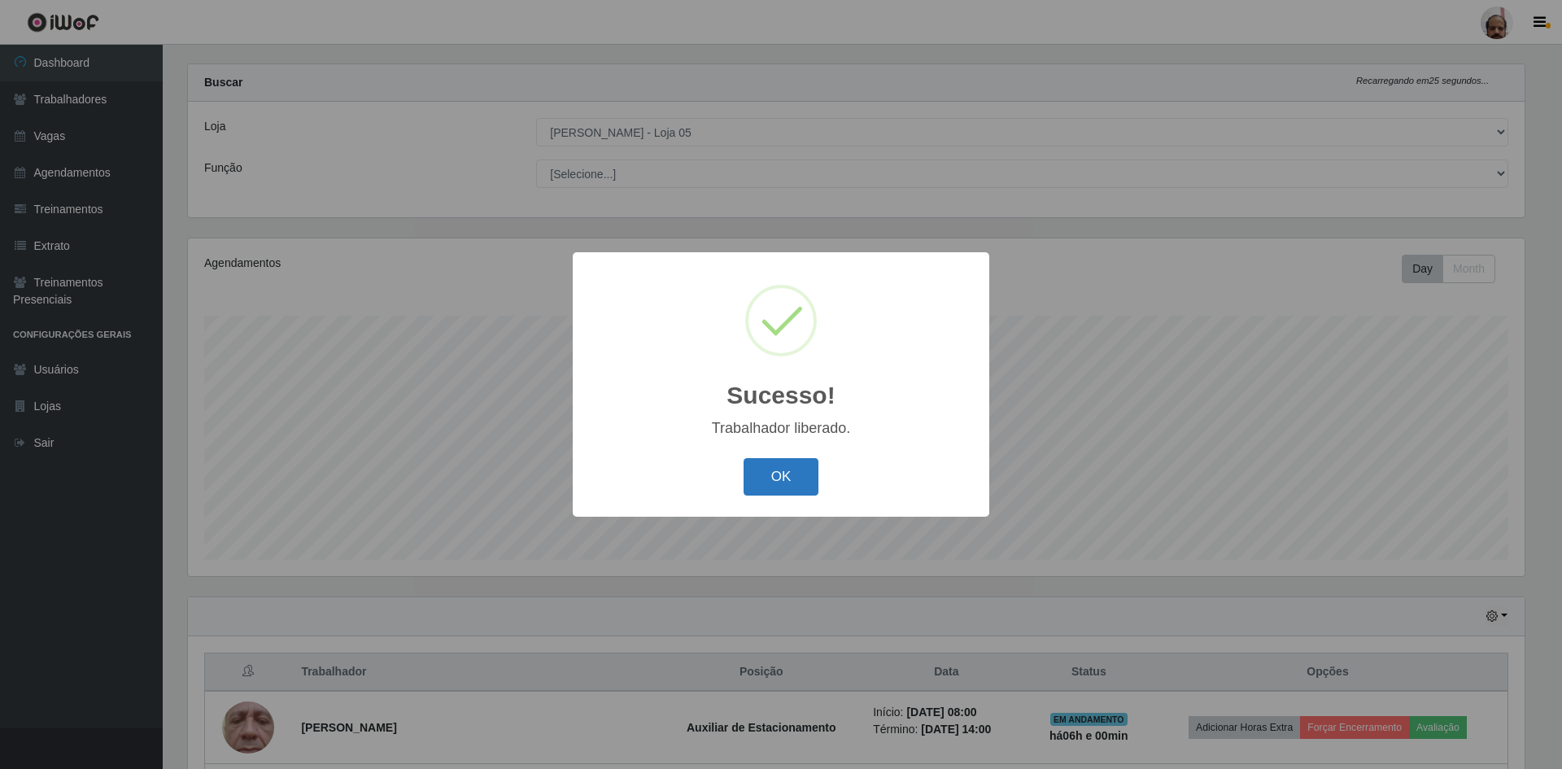
click at [764, 474] on button "OK" at bounding box center [782, 477] width 76 height 38
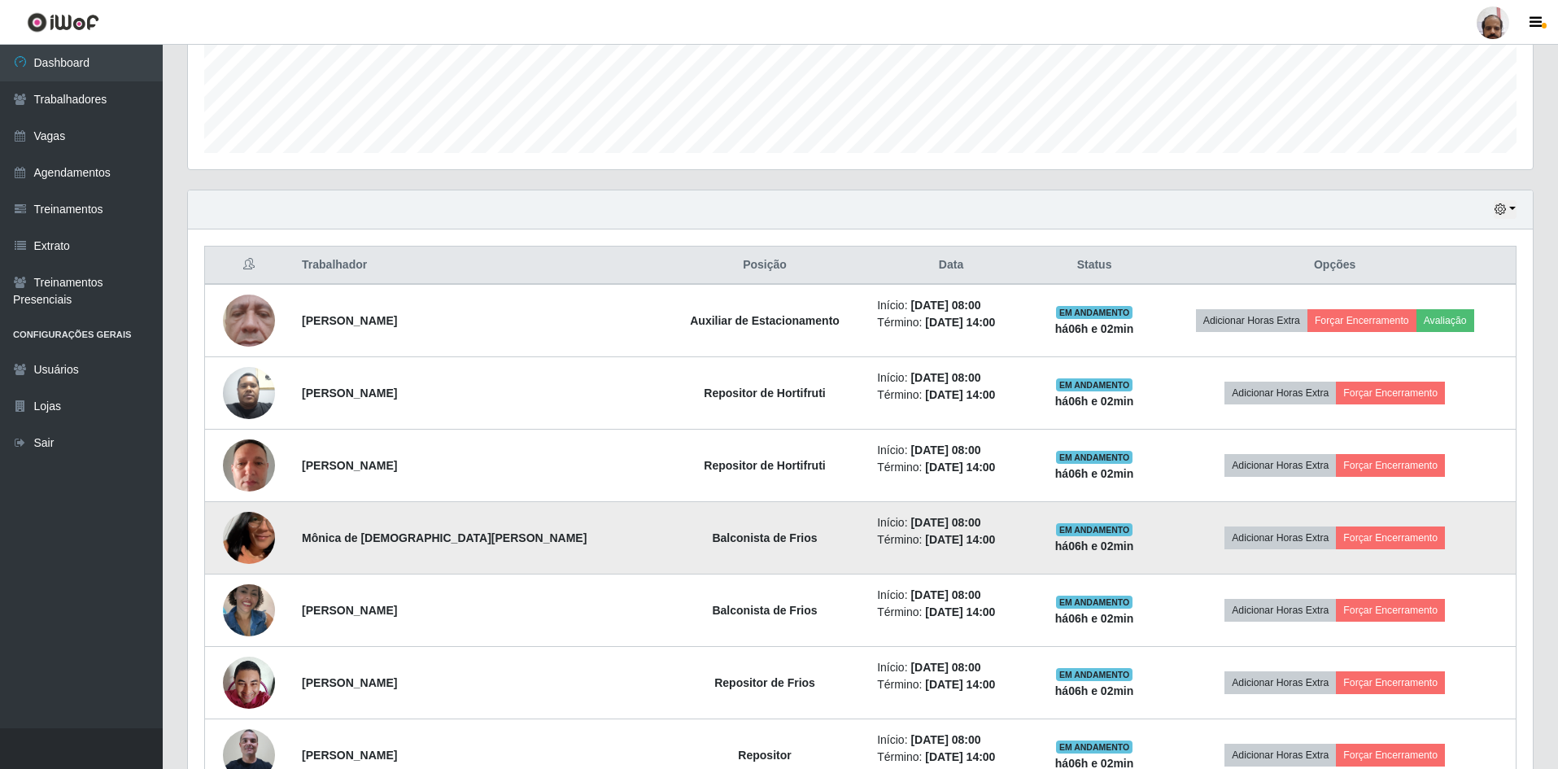
scroll to position [510, 0]
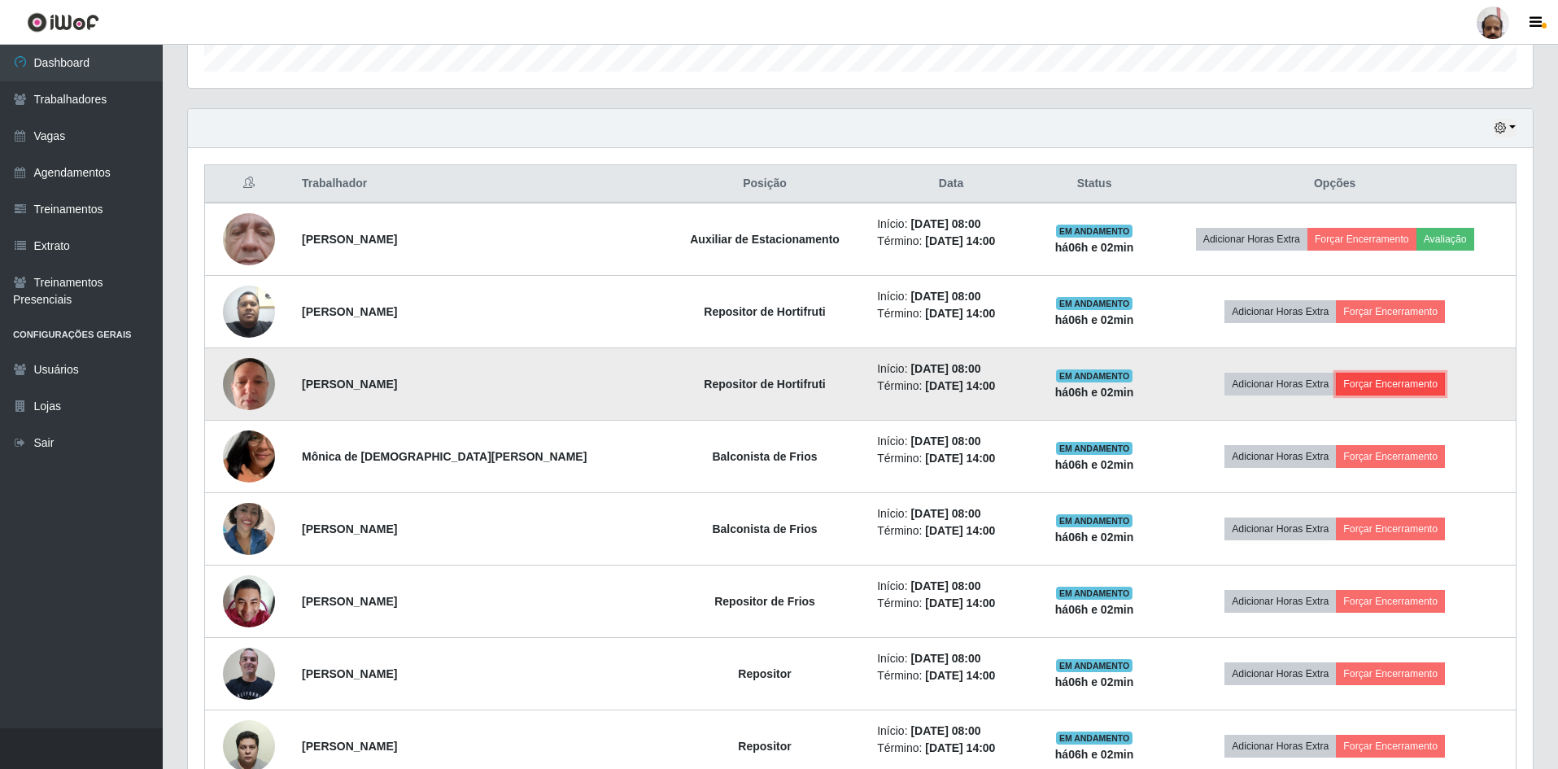
click at [1355, 385] on button "Forçar Encerramento" at bounding box center [1390, 384] width 109 height 23
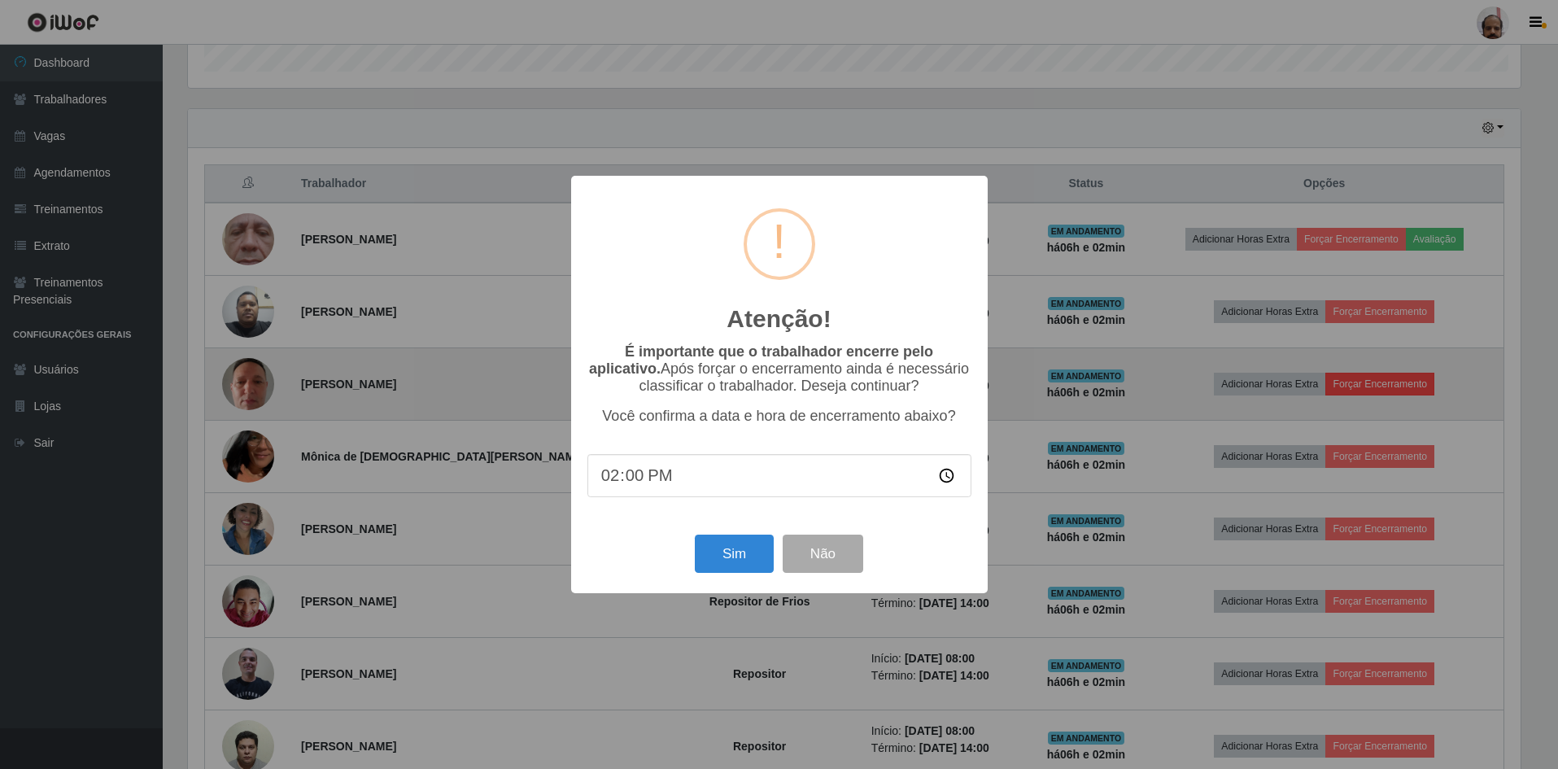
scroll to position [338, 1337]
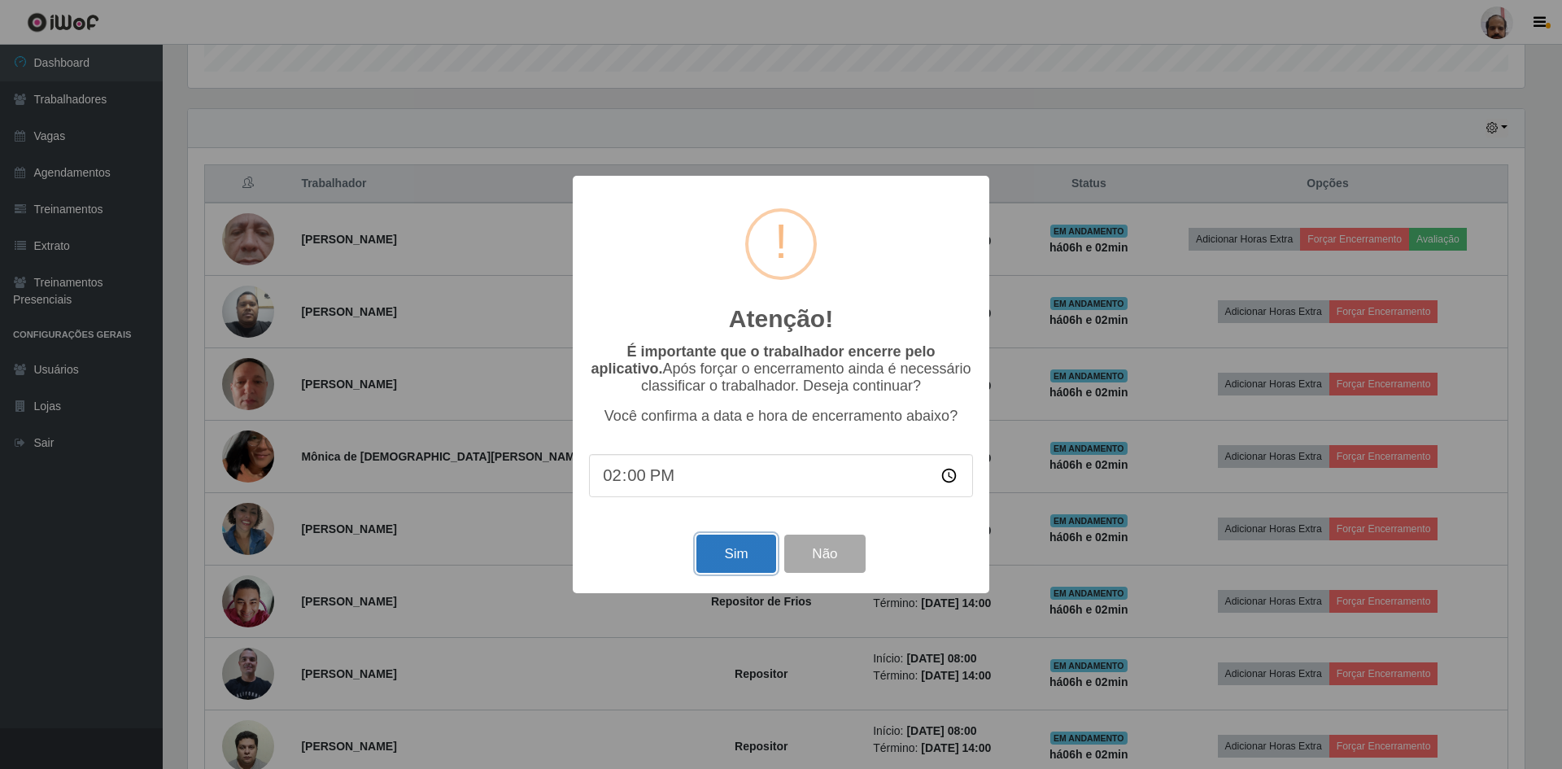
click at [717, 567] on button "Sim" at bounding box center [736, 554] width 79 height 38
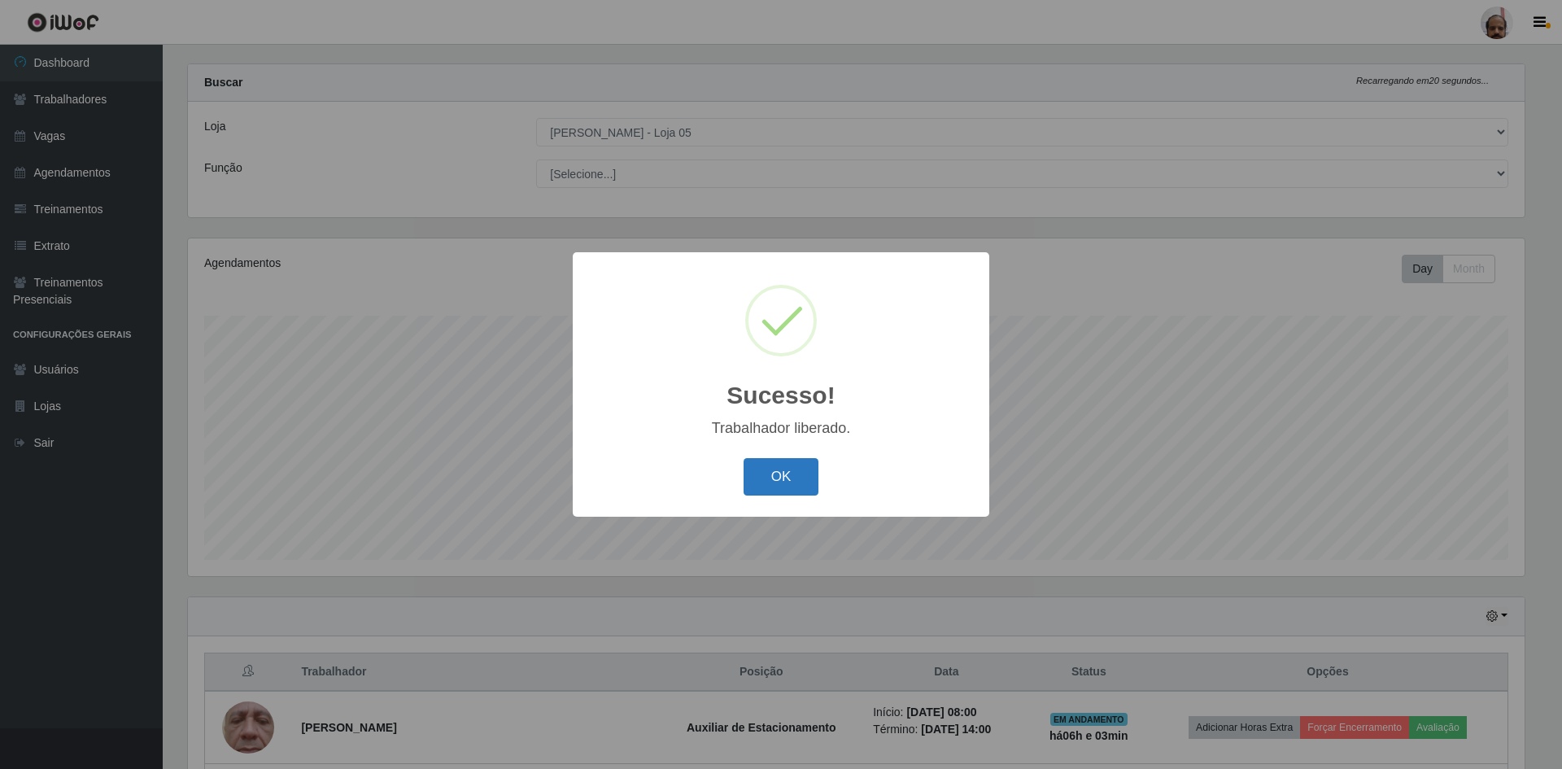
click at [795, 480] on button "OK" at bounding box center [782, 477] width 76 height 38
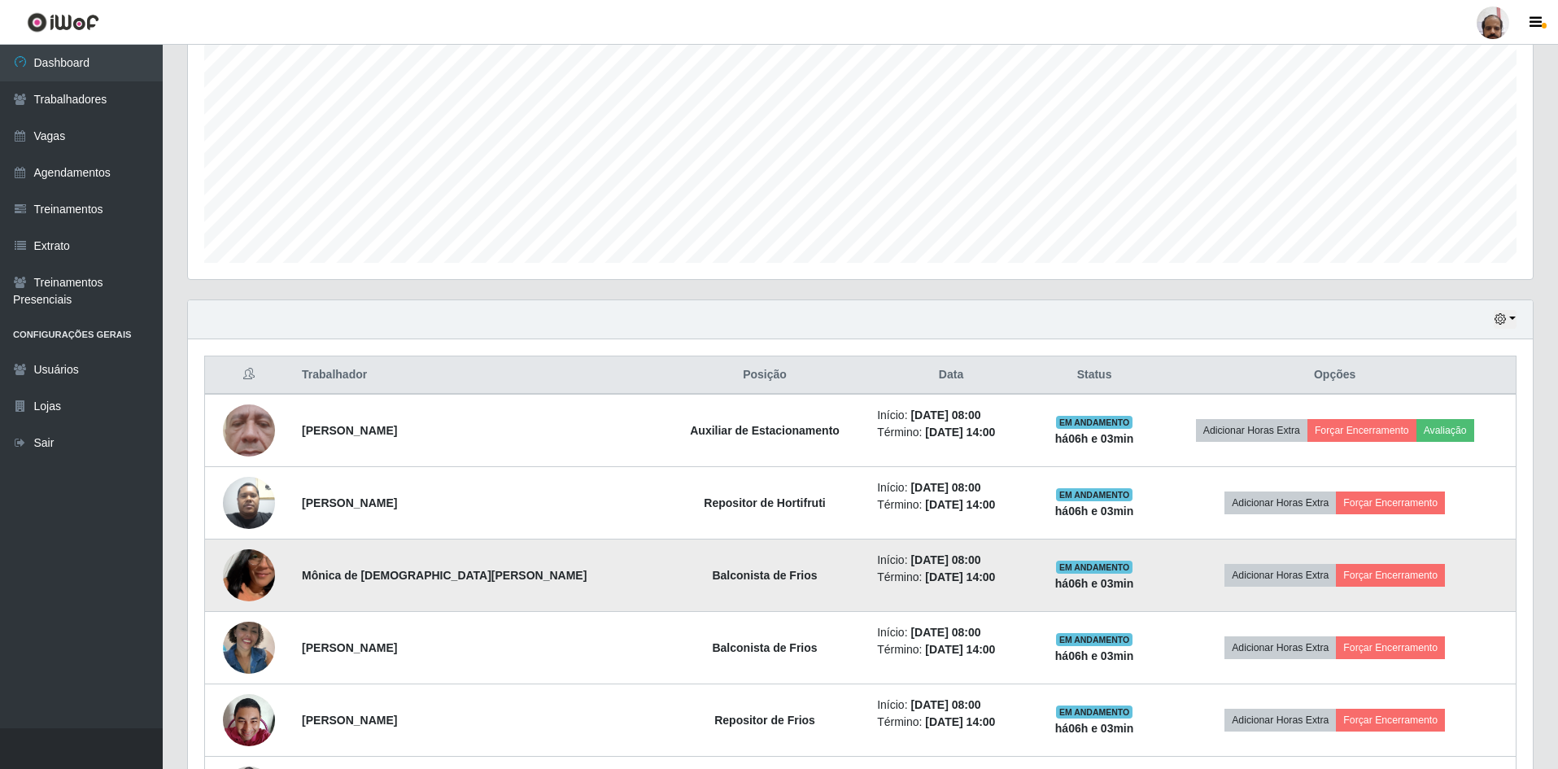
scroll to position [347, 0]
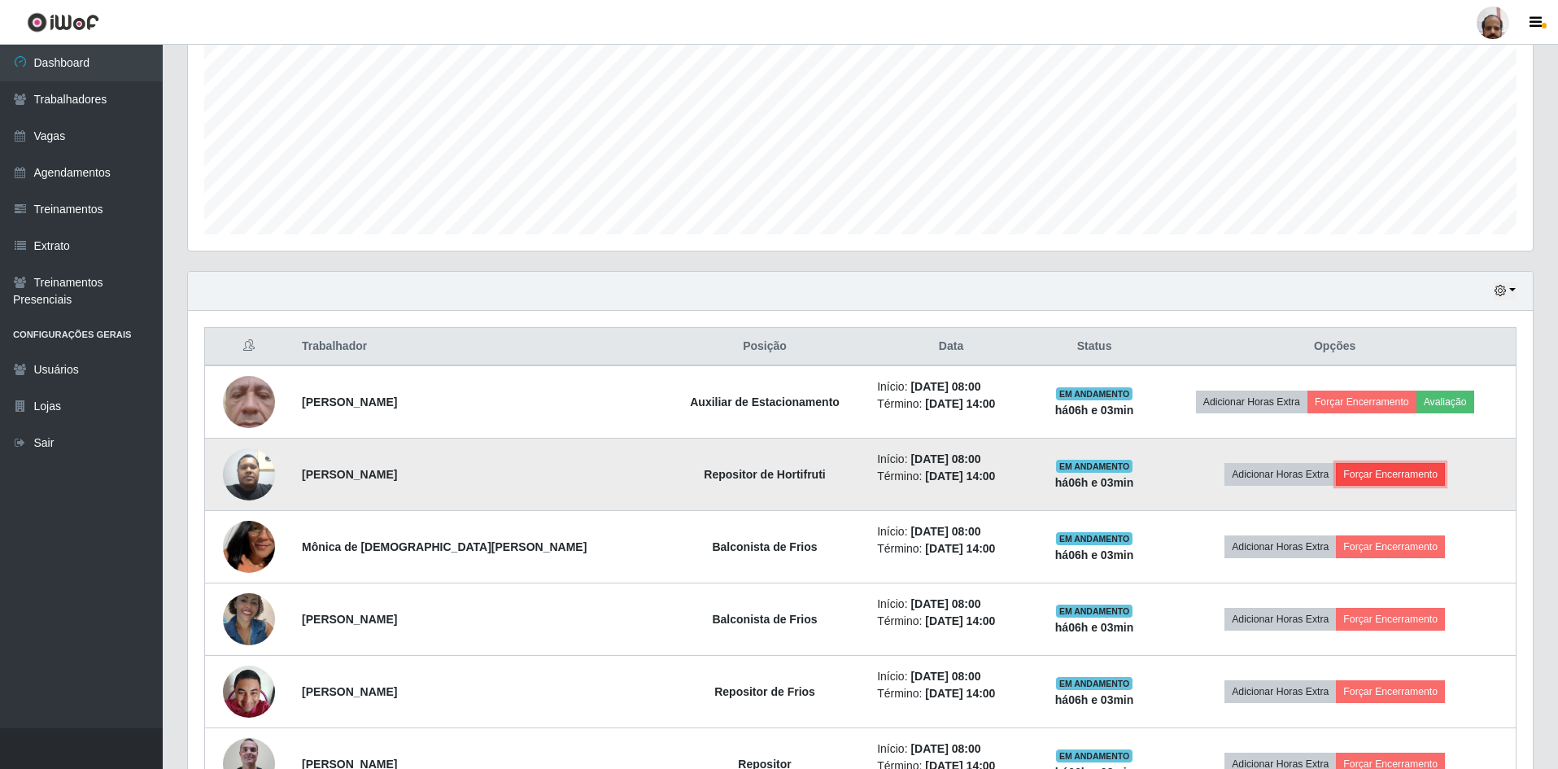
click at [1376, 476] on button "Forçar Encerramento" at bounding box center [1390, 474] width 109 height 23
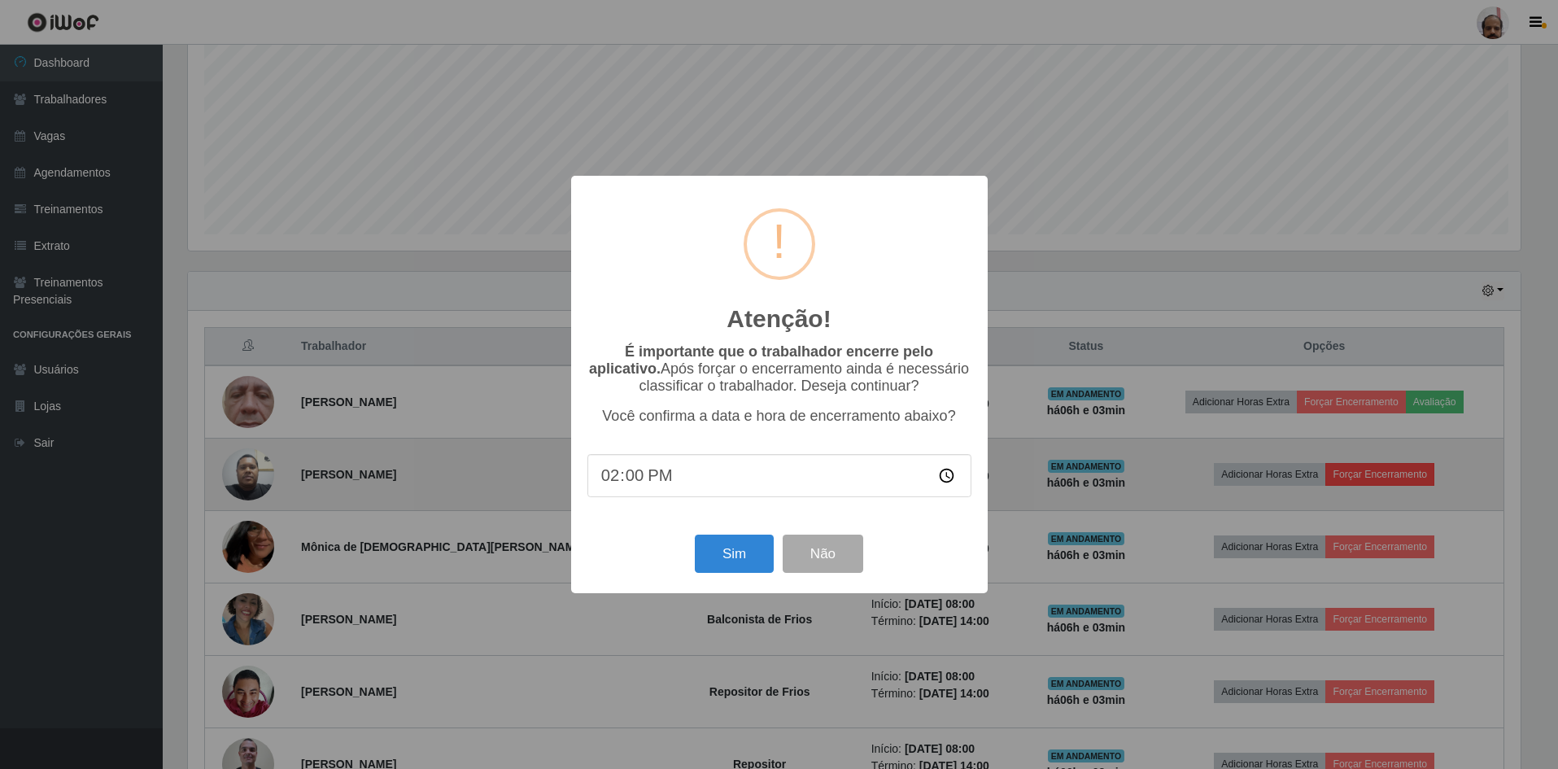
scroll to position [338, 1337]
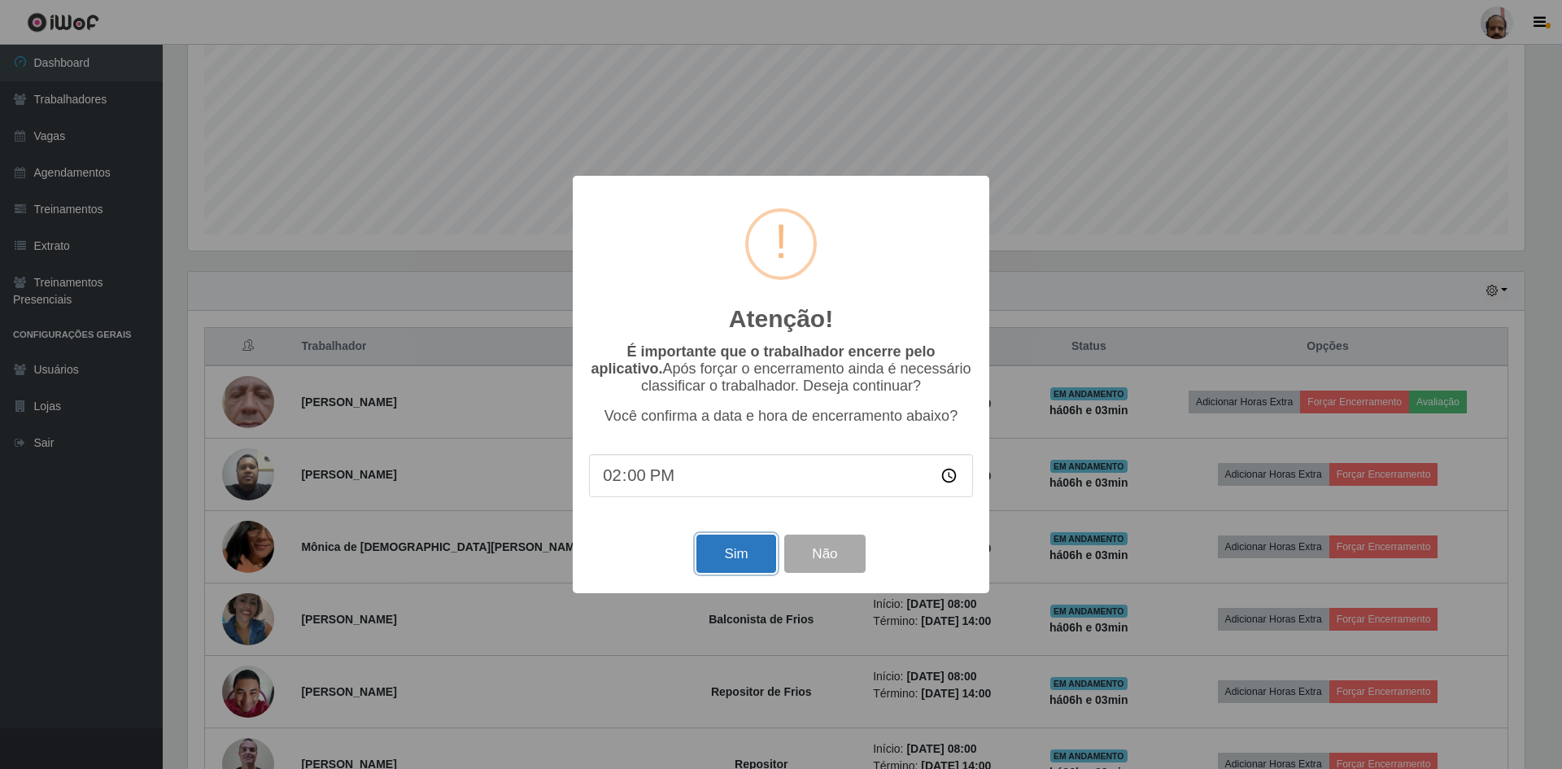
click at [748, 552] on button "Sim" at bounding box center [736, 554] width 79 height 38
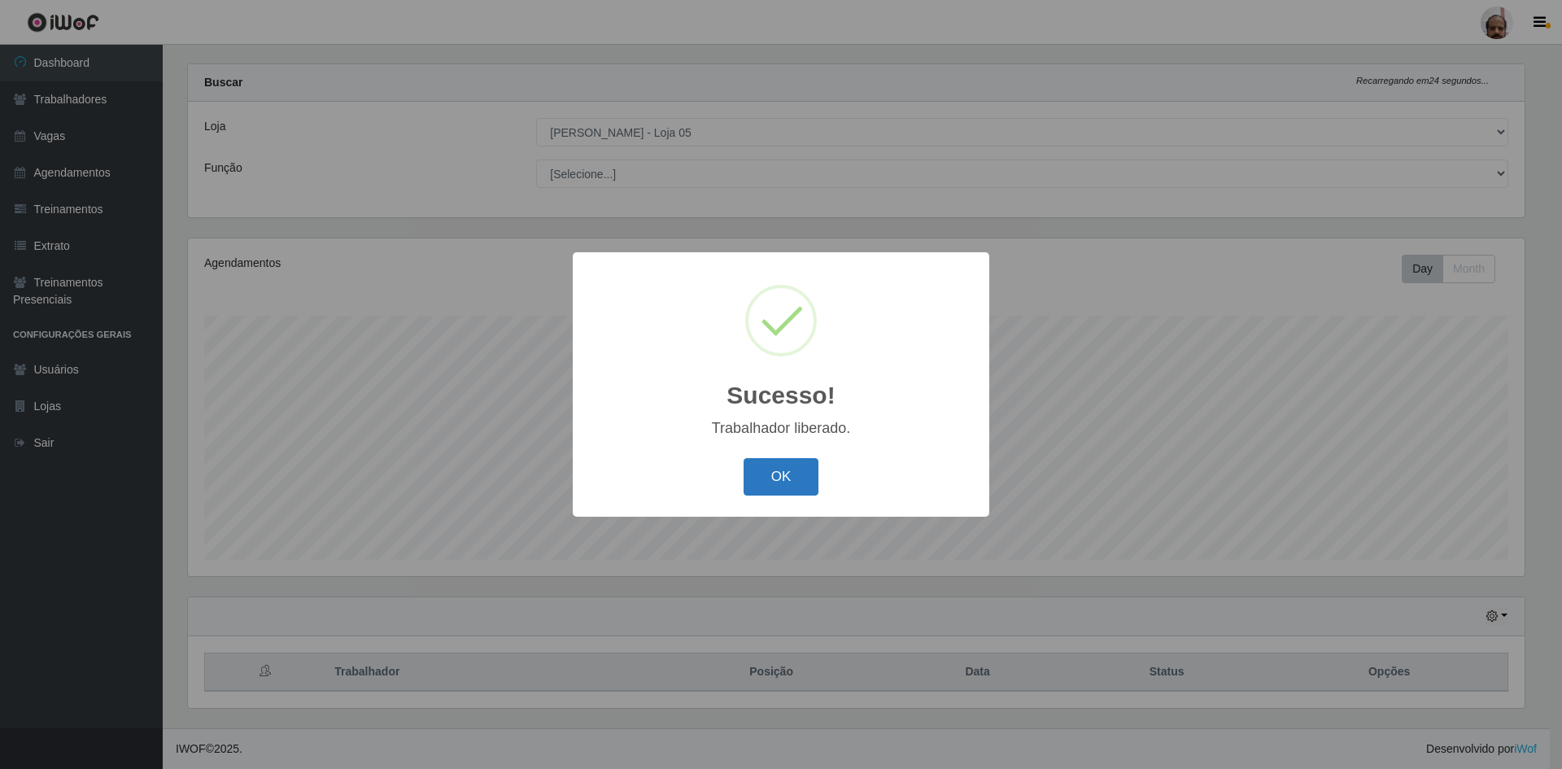
click at [775, 478] on button "OK" at bounding box center [782, 477] width 76 height 38
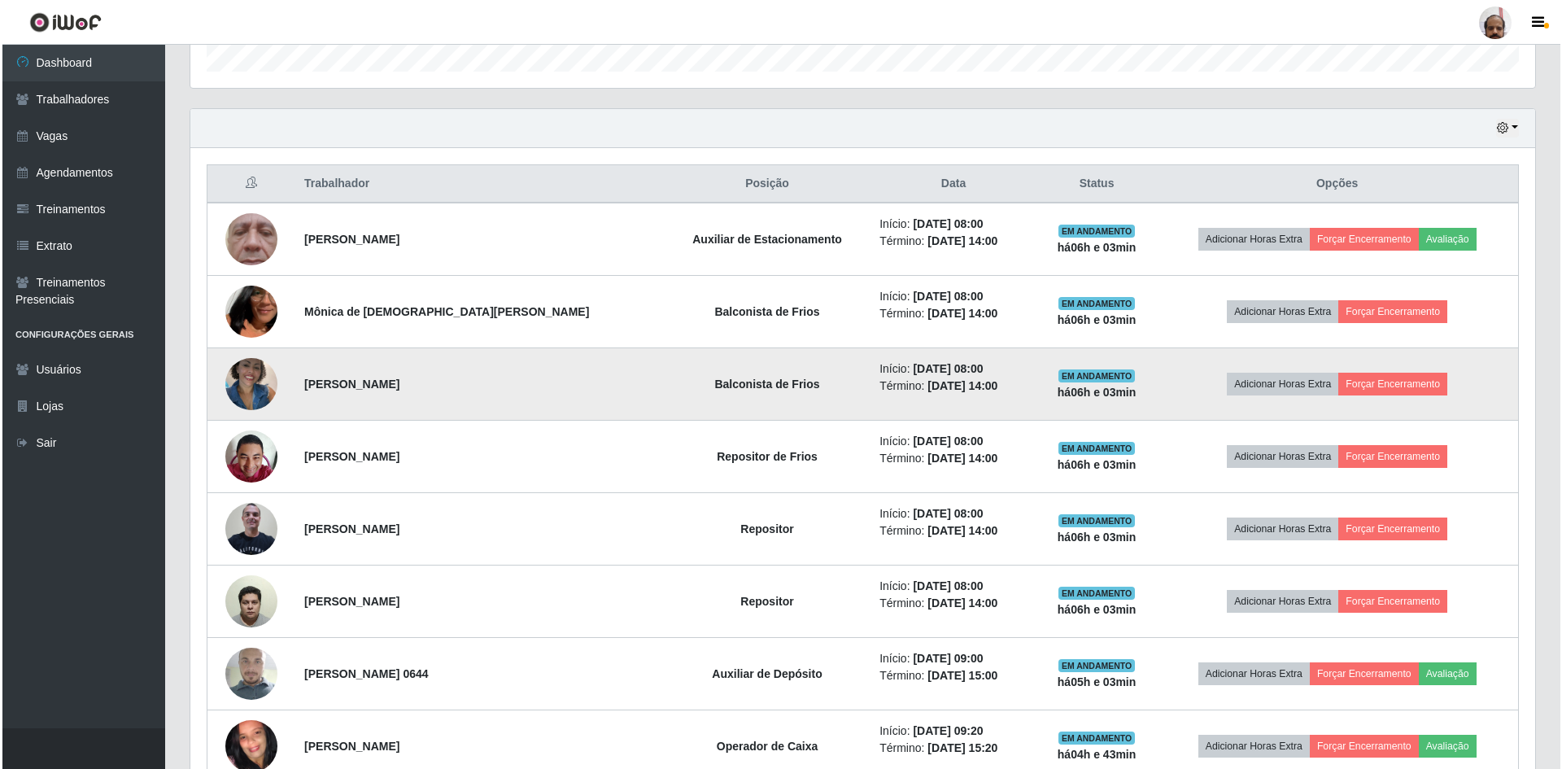
scroll to position [592, 0]
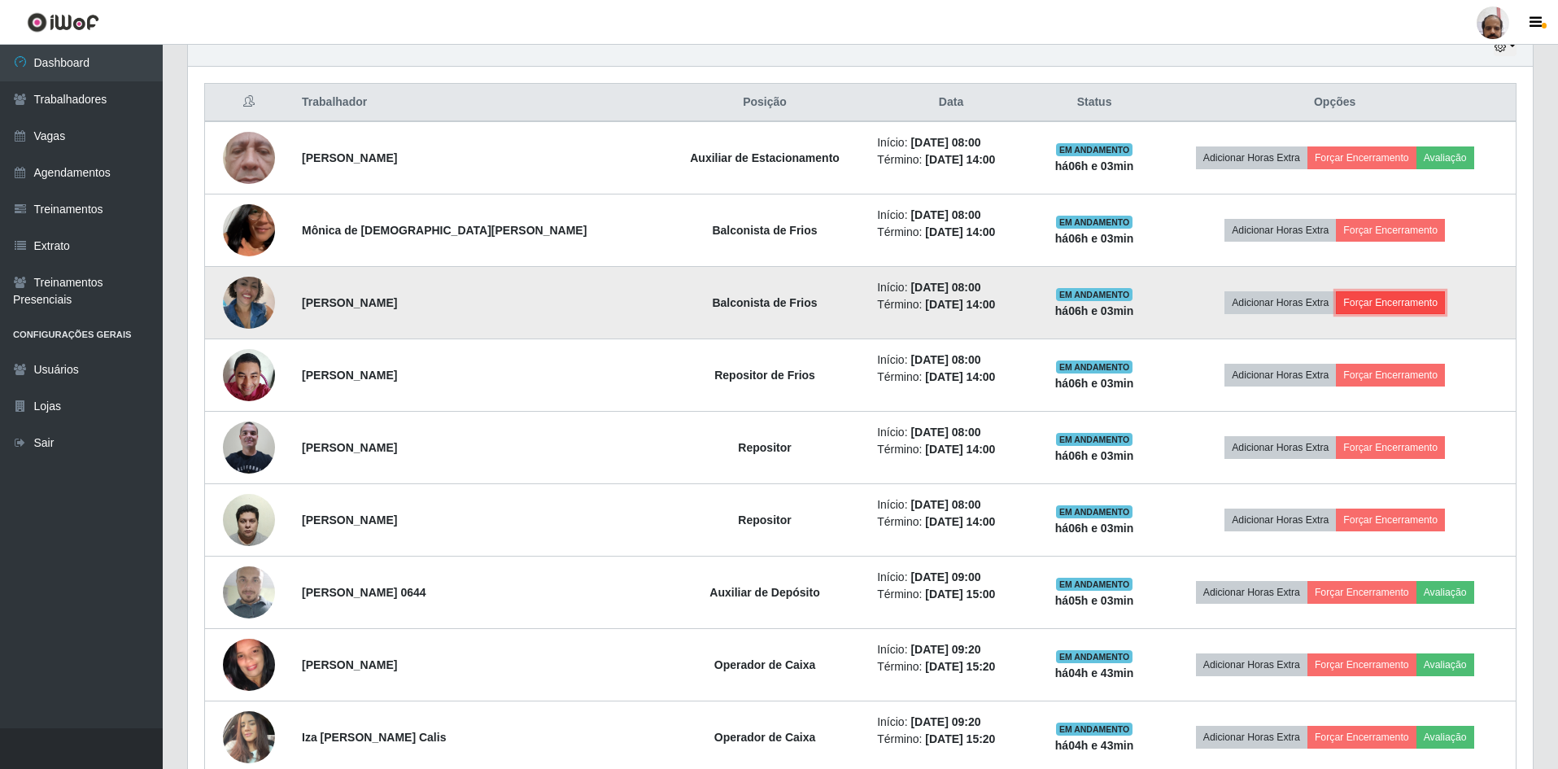
click at [1400, 304] on button "Forçar Encerramento" at bounding box center [1390, 302] width 109 height 23
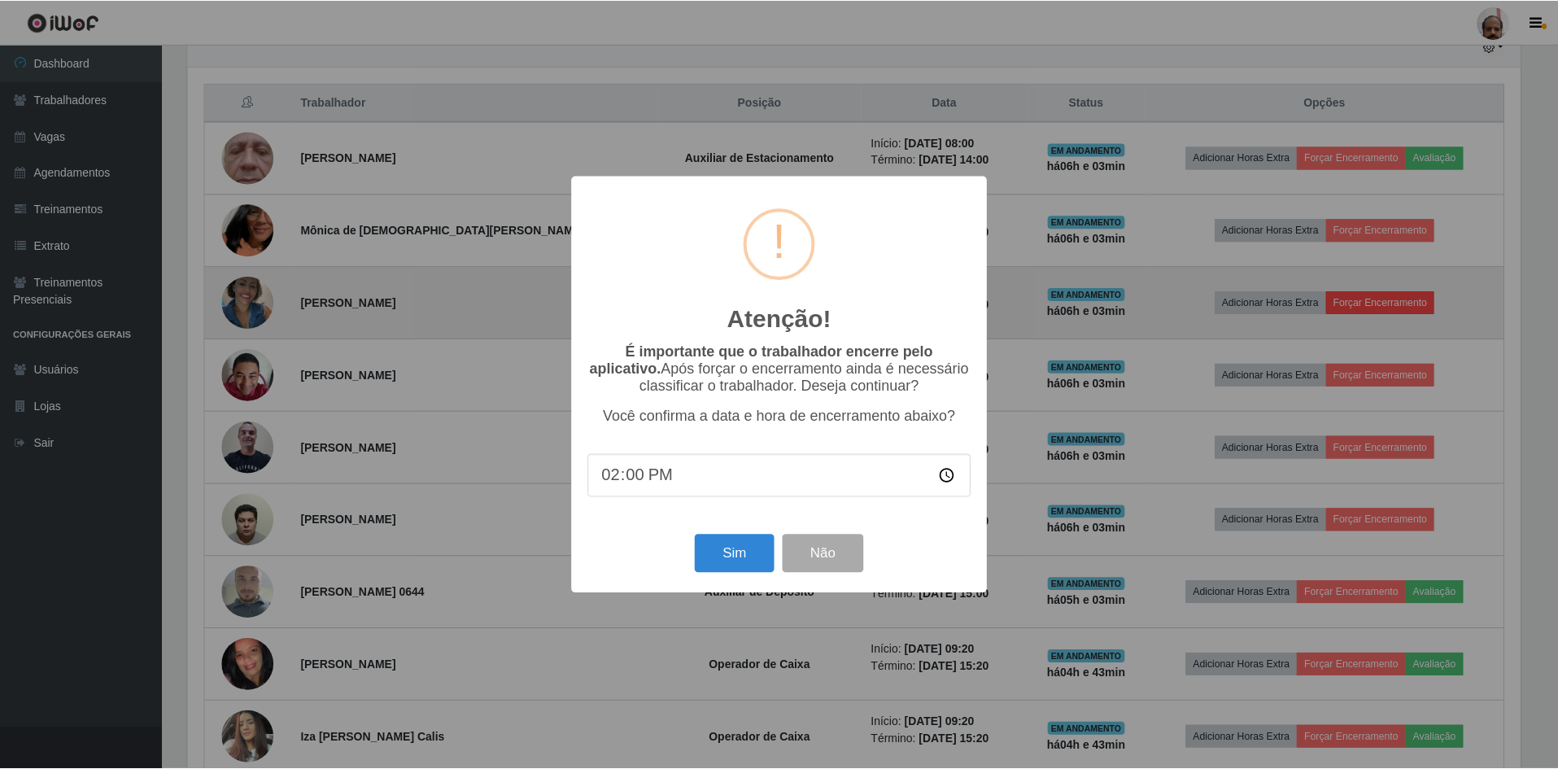
scroll to position [338, 1337]
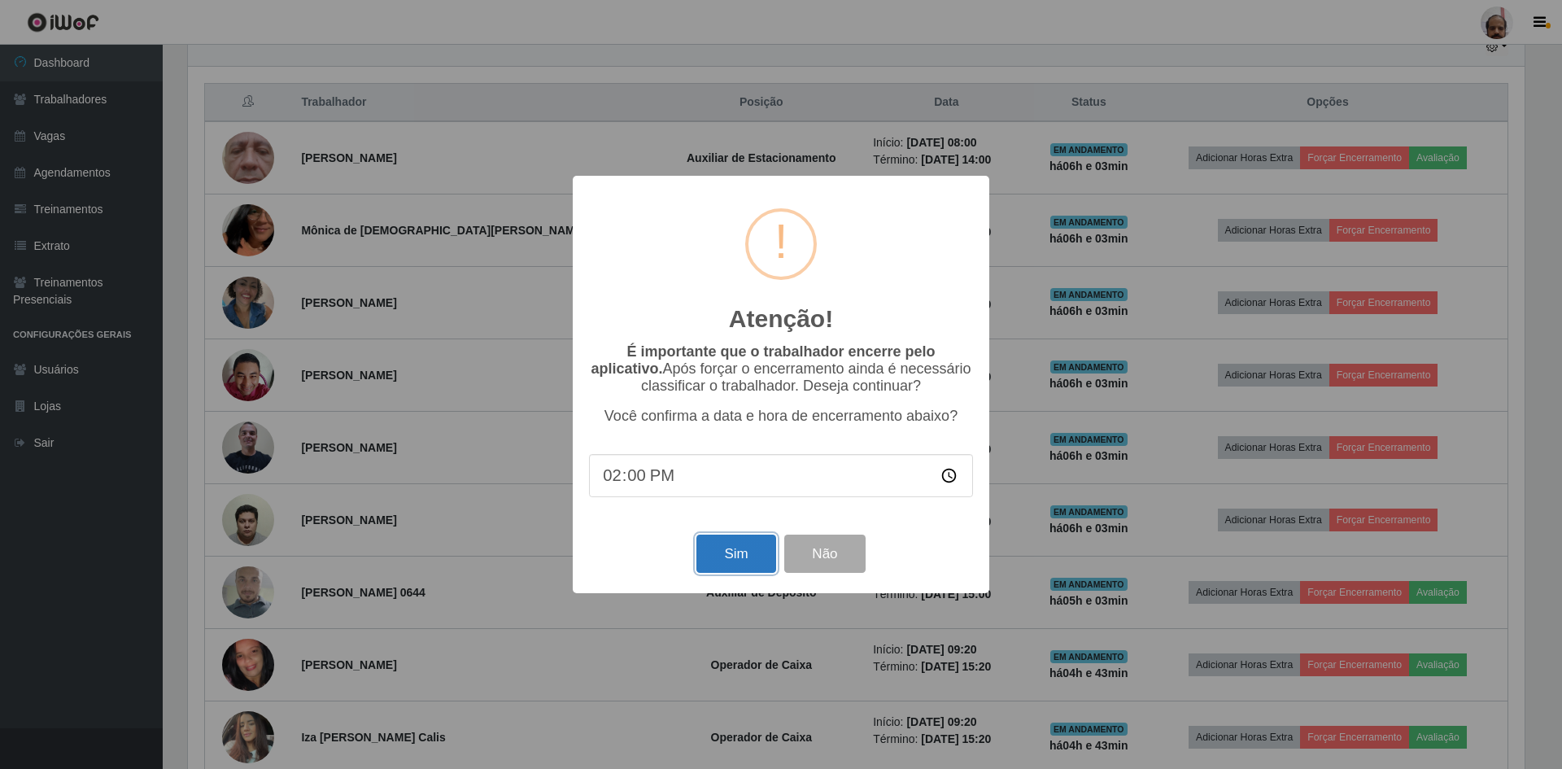
click at [732, 551] on button "Sim" at bounding box center [736, 554] width 79 height 38
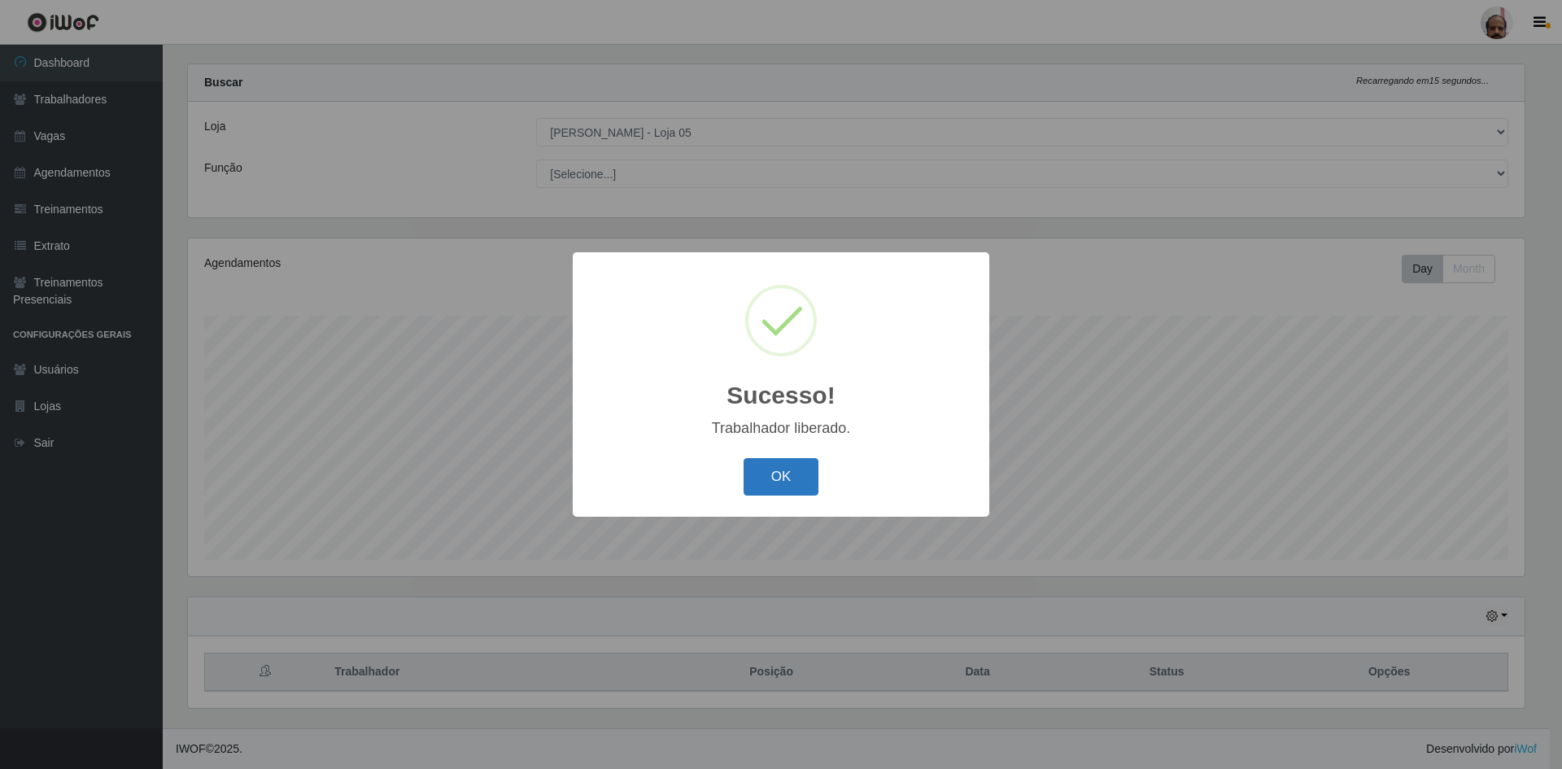
click at [771, 479] on button "OK" at bounding box center [782, 477] width 76 height 38
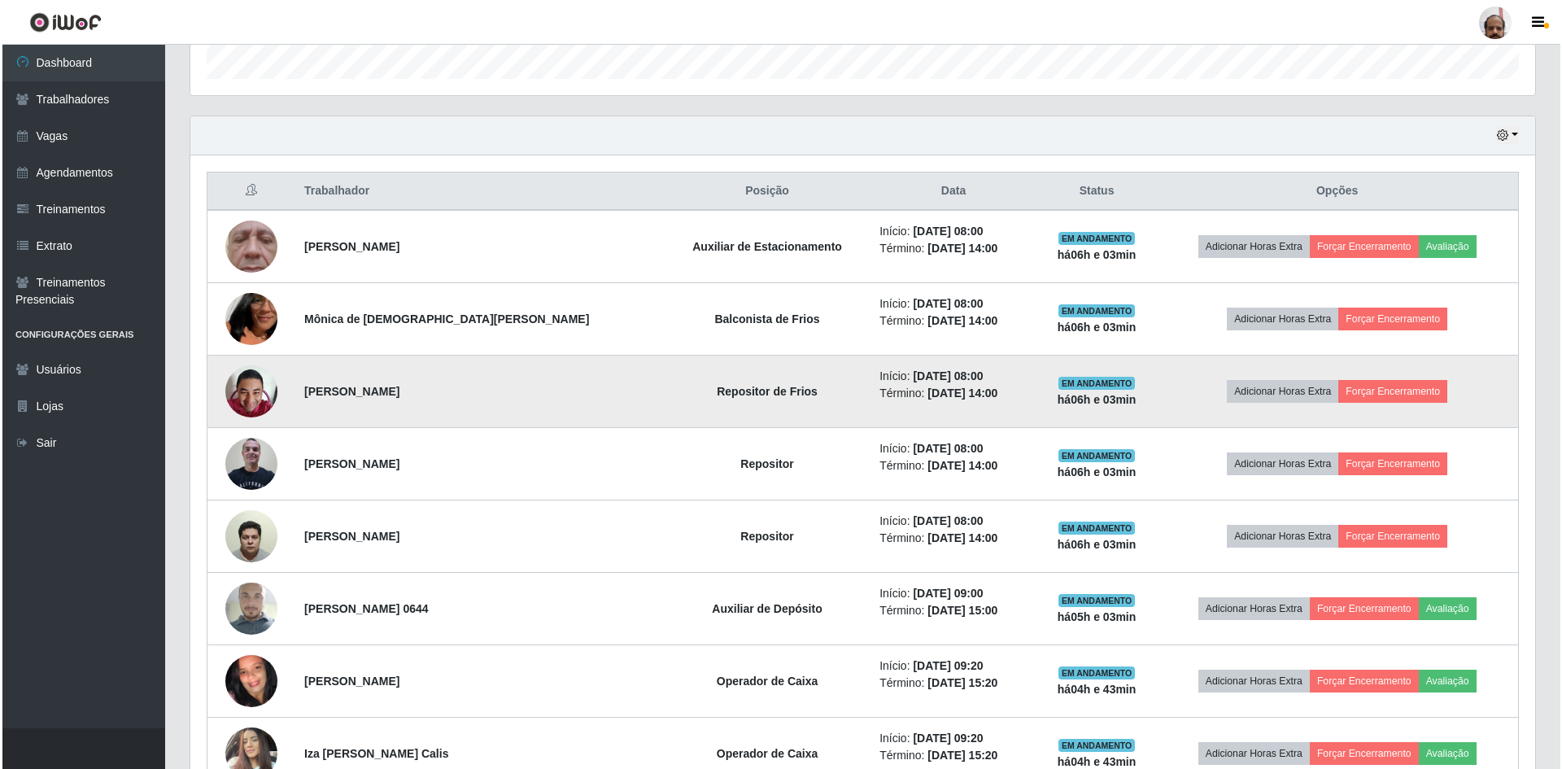
scroll to position [0, 0]
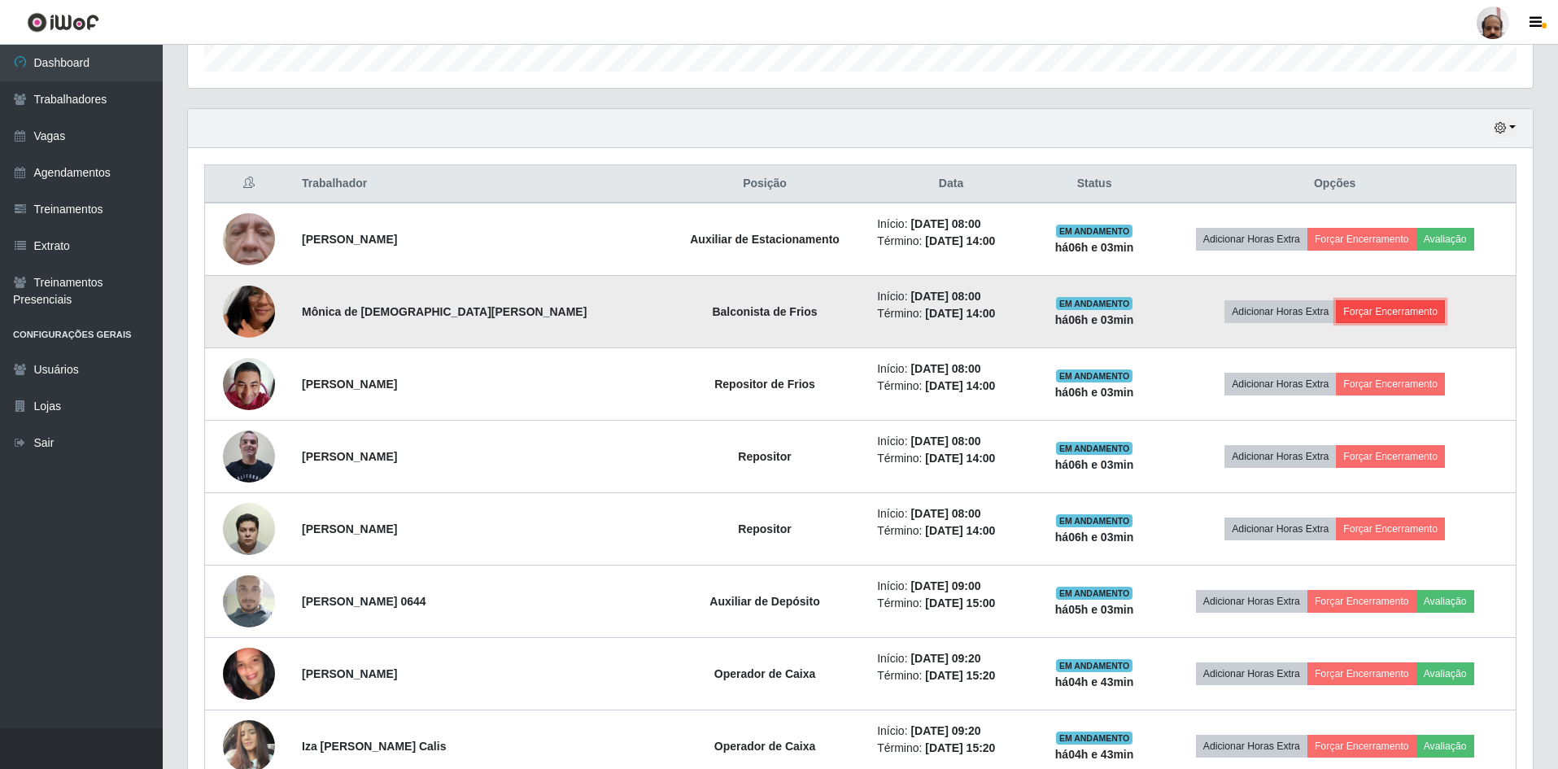
click at [1365, 309] on button "Forçar Encerramento" at bounding box center [1390, 311] width 109 height 23
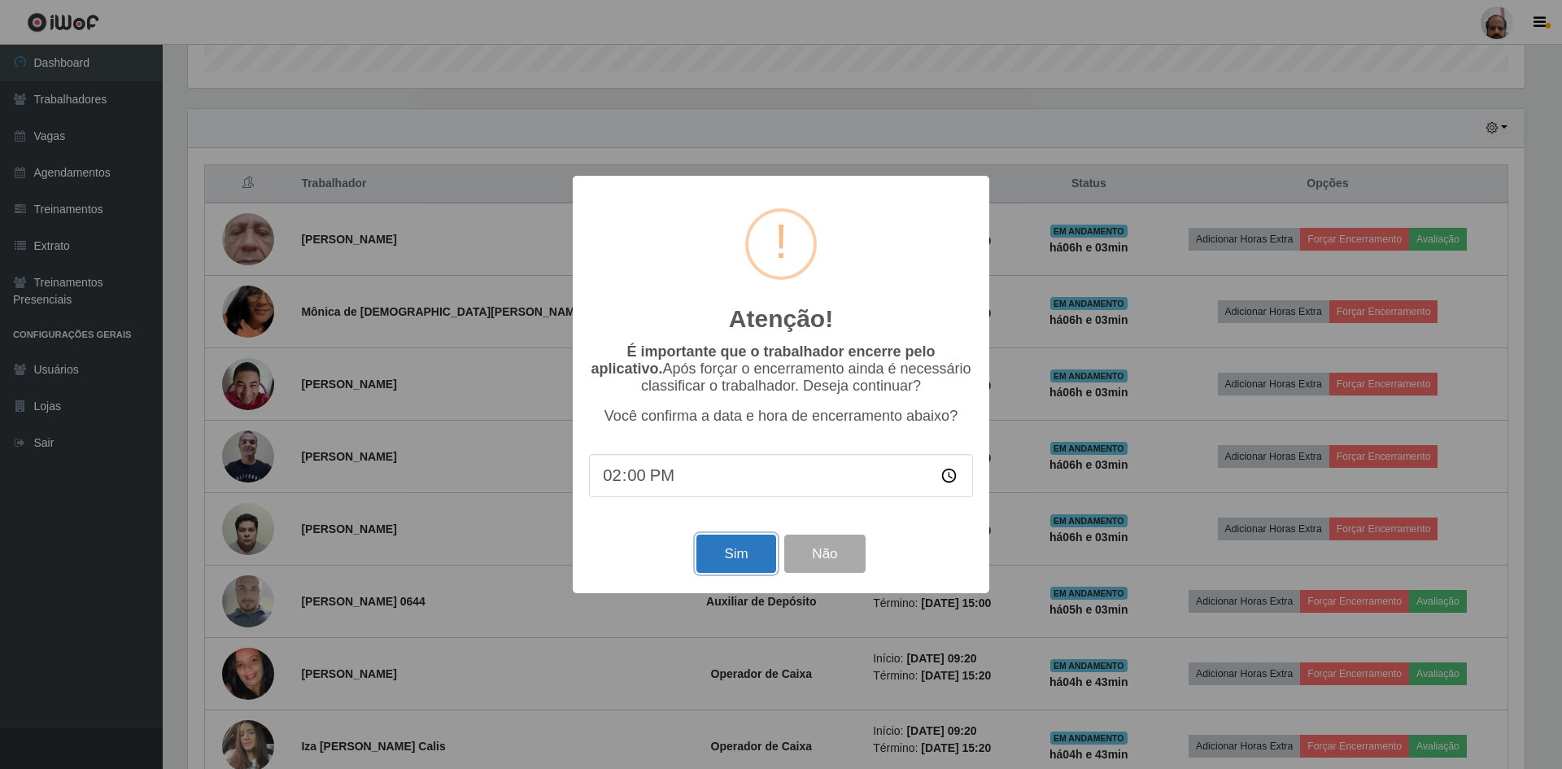
click at [752, 545] on button "Sim" at bounding box center [736, 554] width 79 height 38
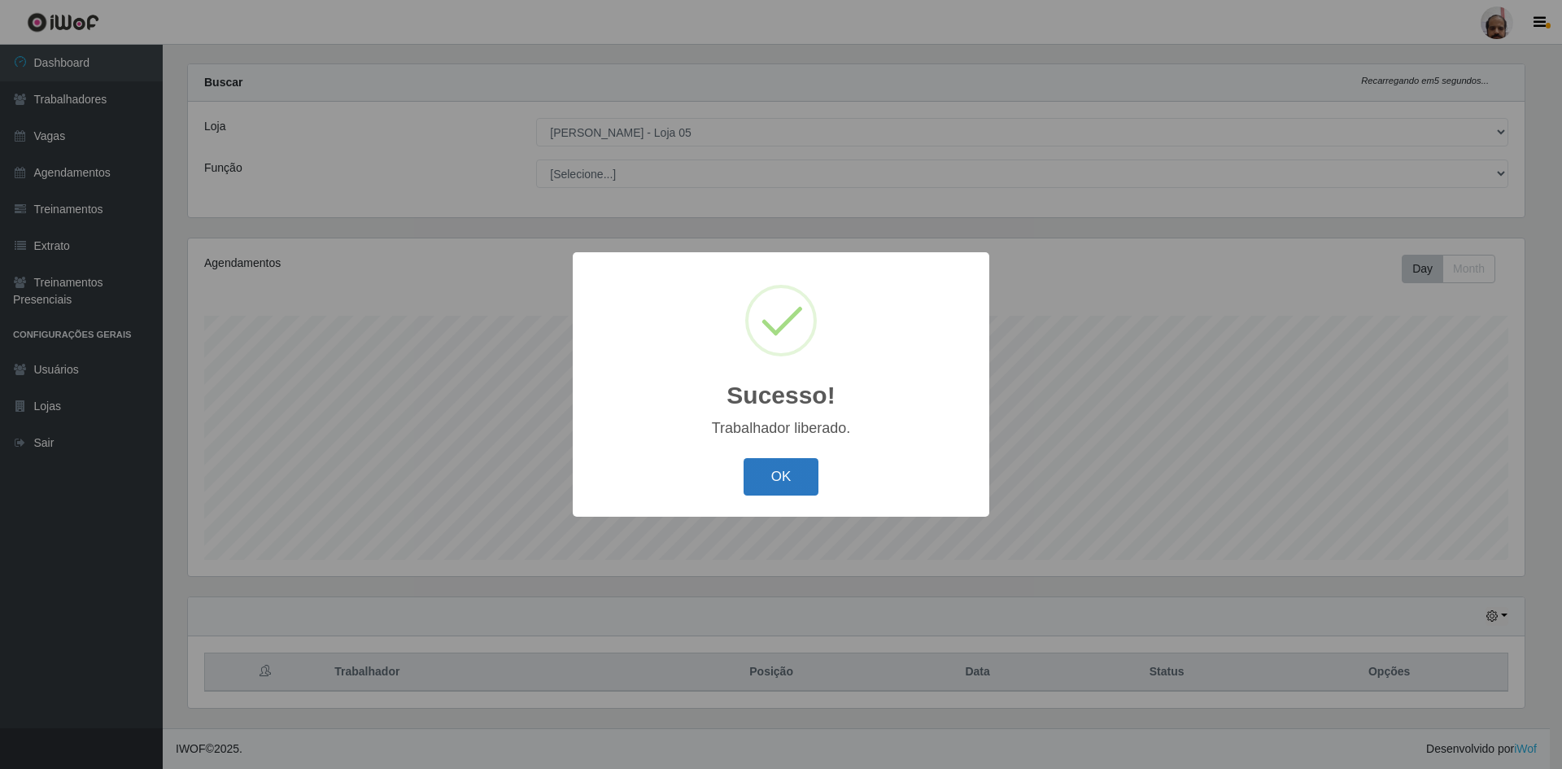
click at [769, 475] on button "OK" at bounding box center [782, 477] width 76 height 38
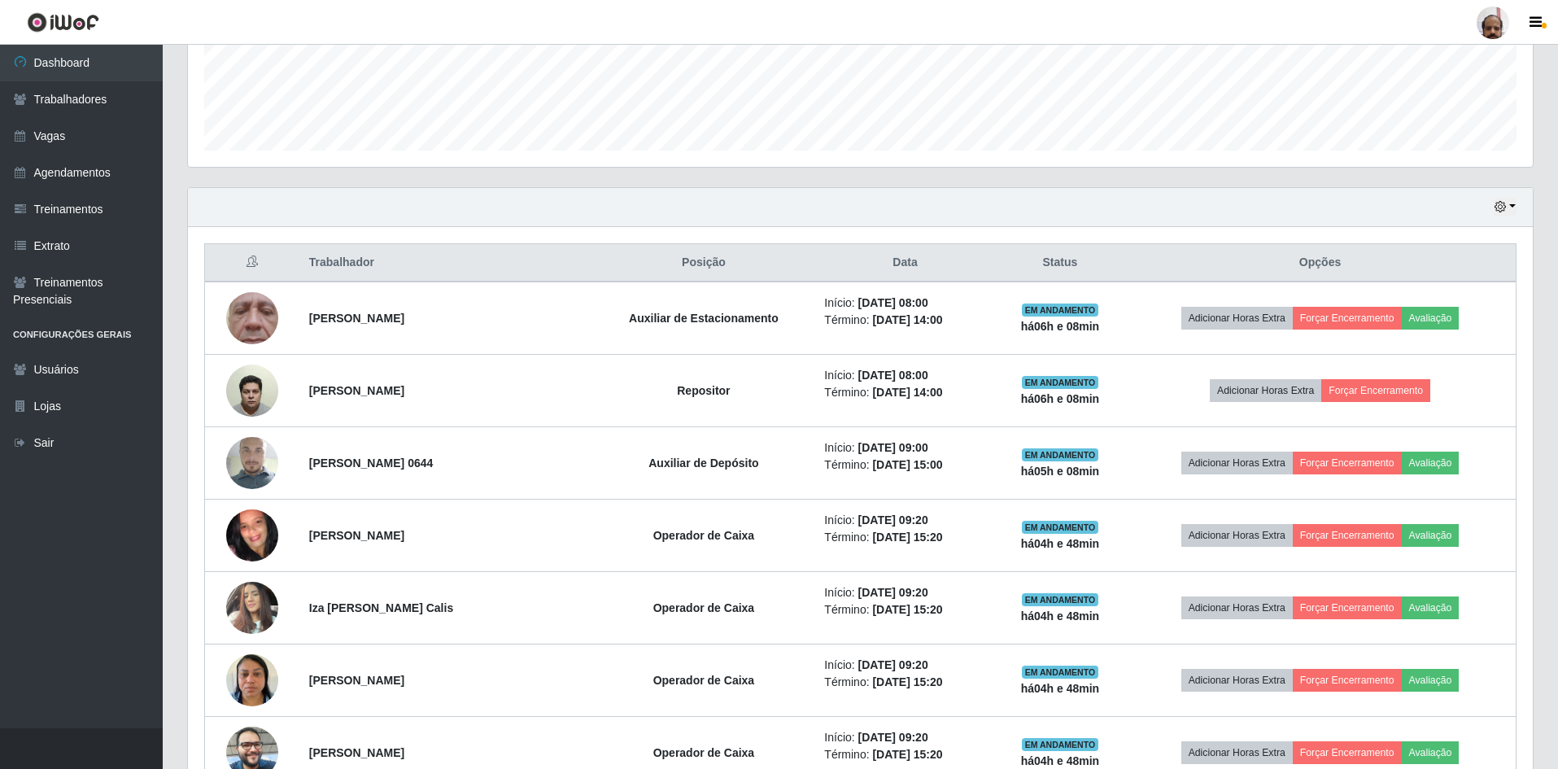
scroll to position [429, 0]
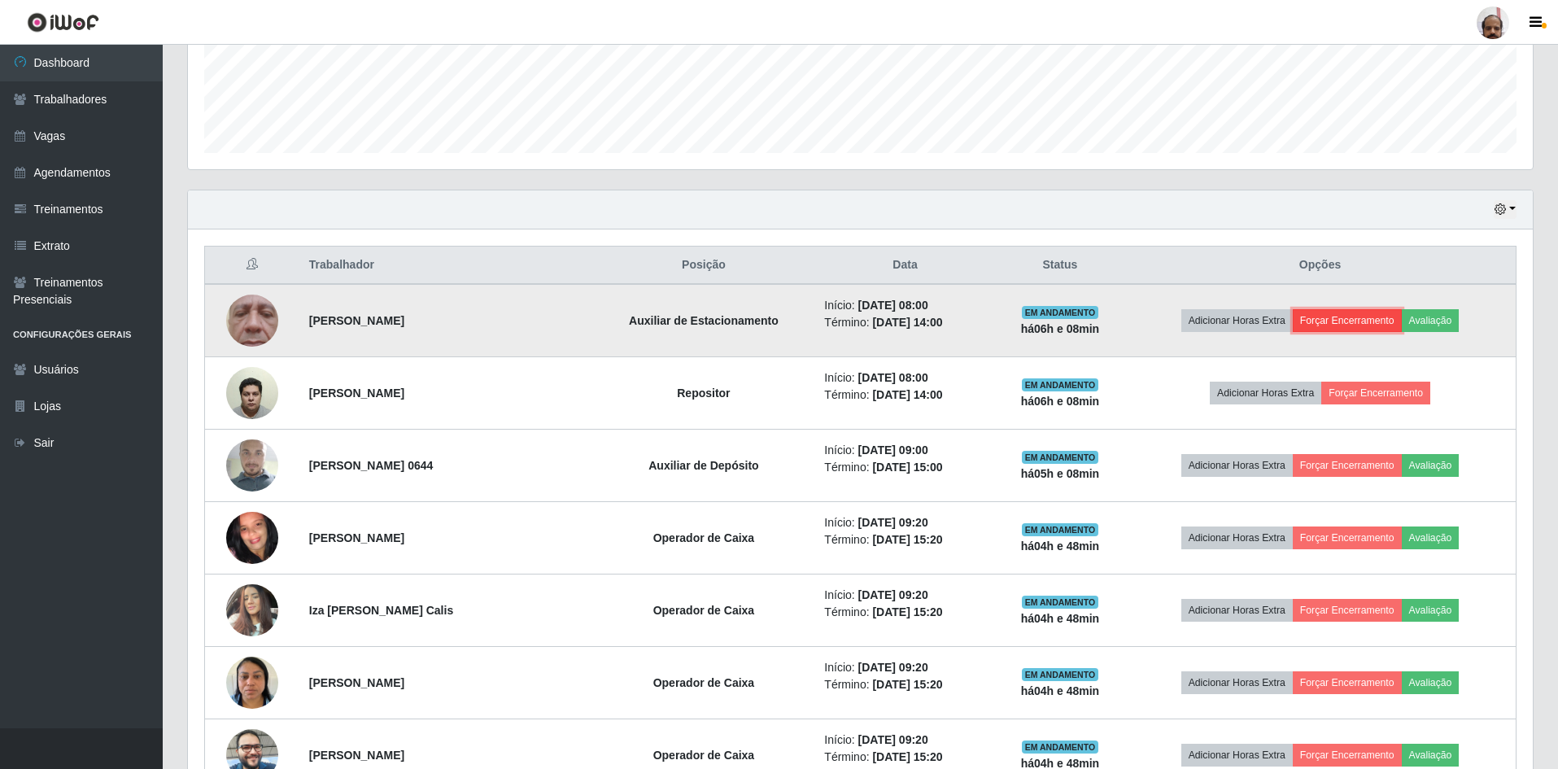
click at [1343, 325] on button "Forçar Encerramento" at bounding box center [1347, 320] width 109 height 23
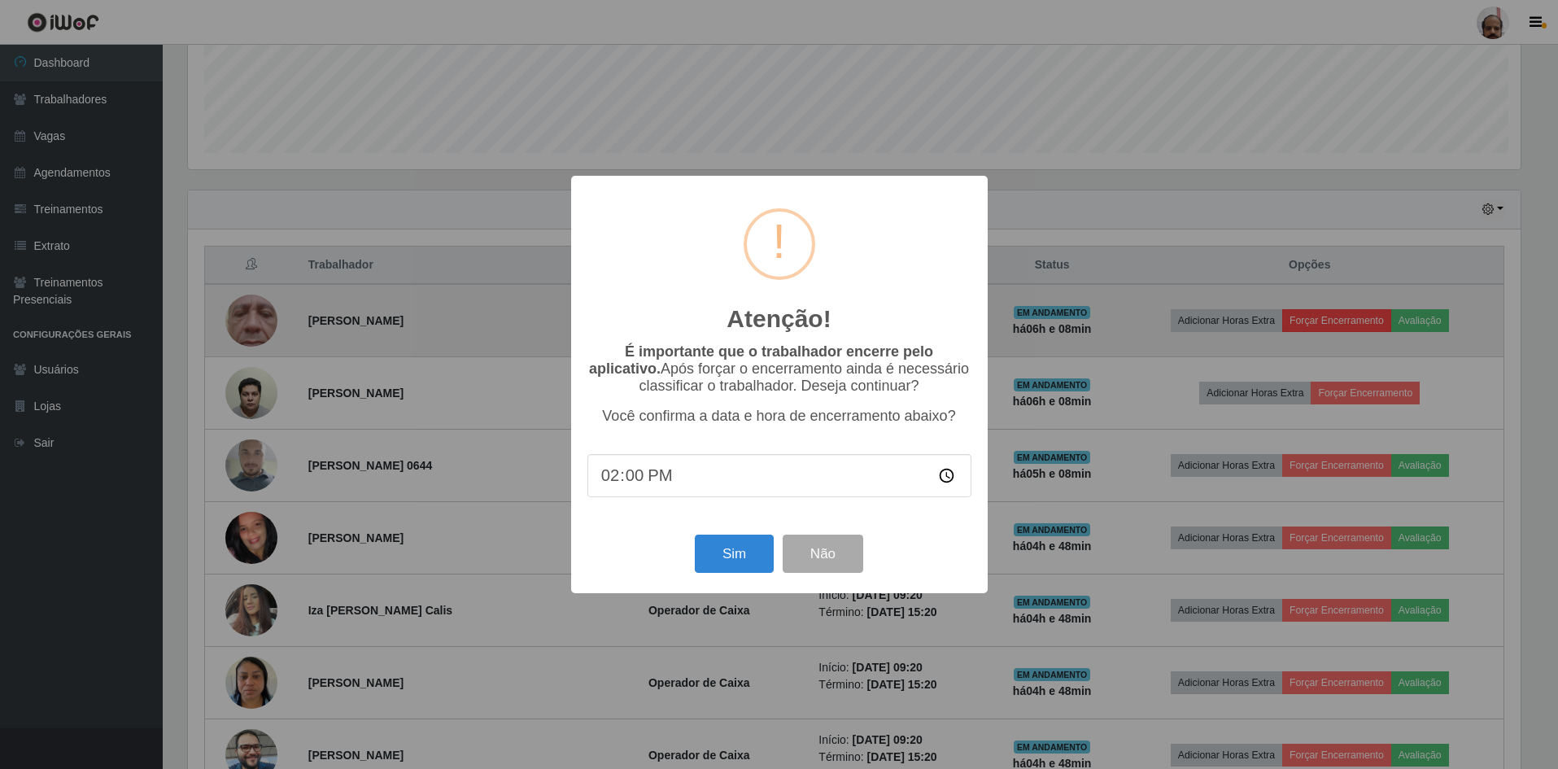
scroll to position [338, 1337]
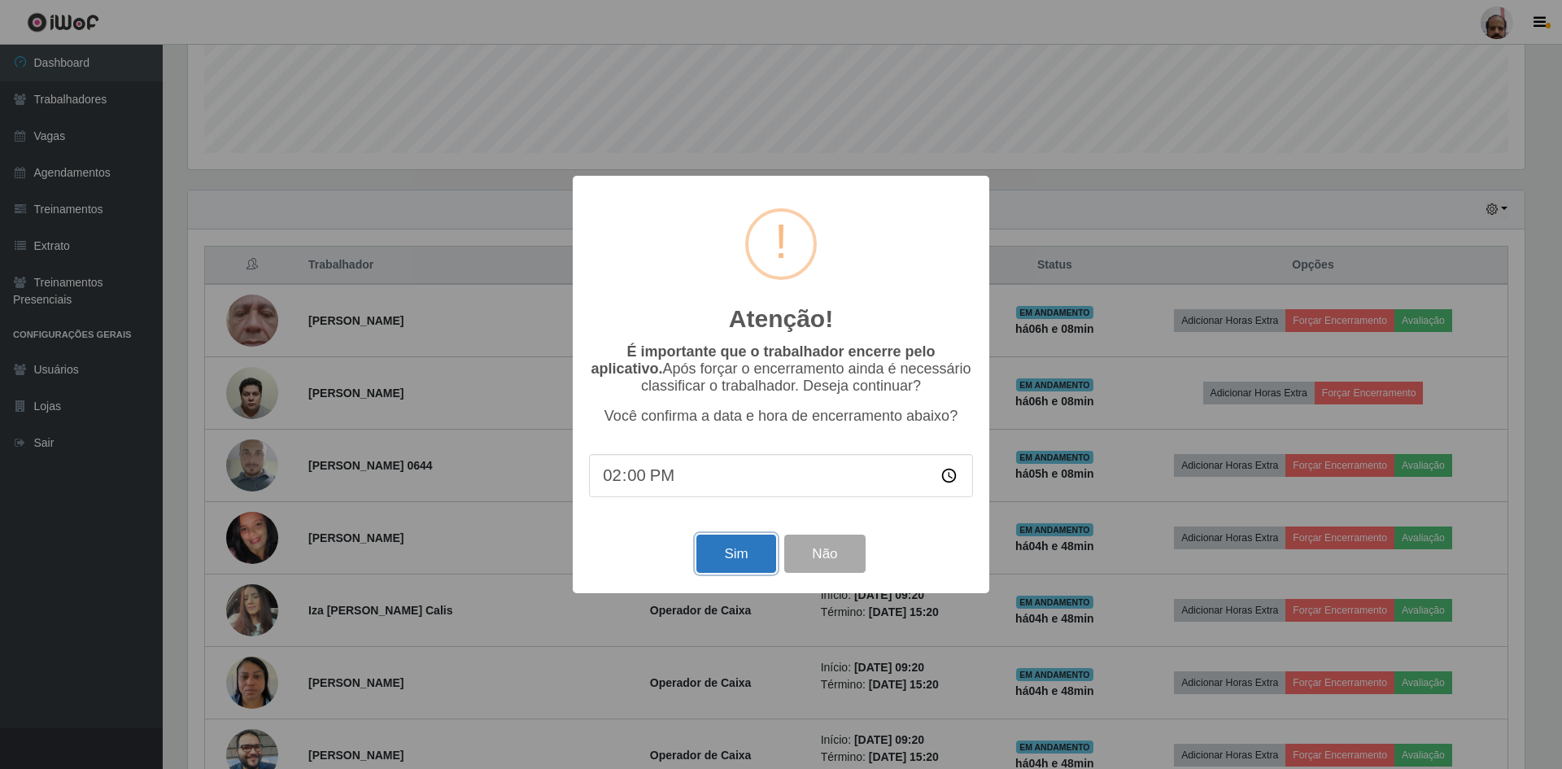
click at [731, 555] on button "Sim" at bounding box center [736, 554] width 79 height 38
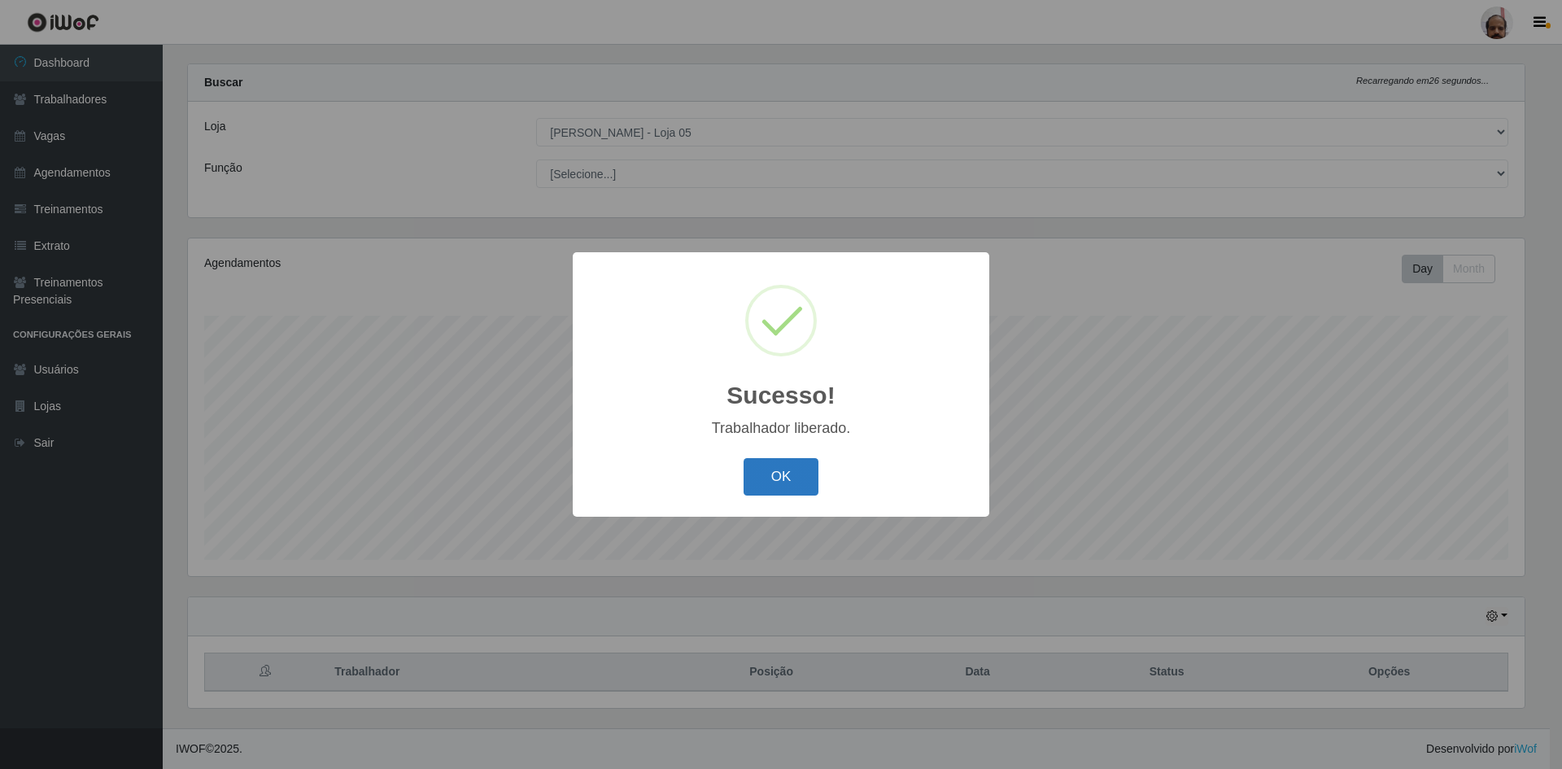
click at [766, 476] on button "OK" at bounding box center [782, 477] width 76 height 38
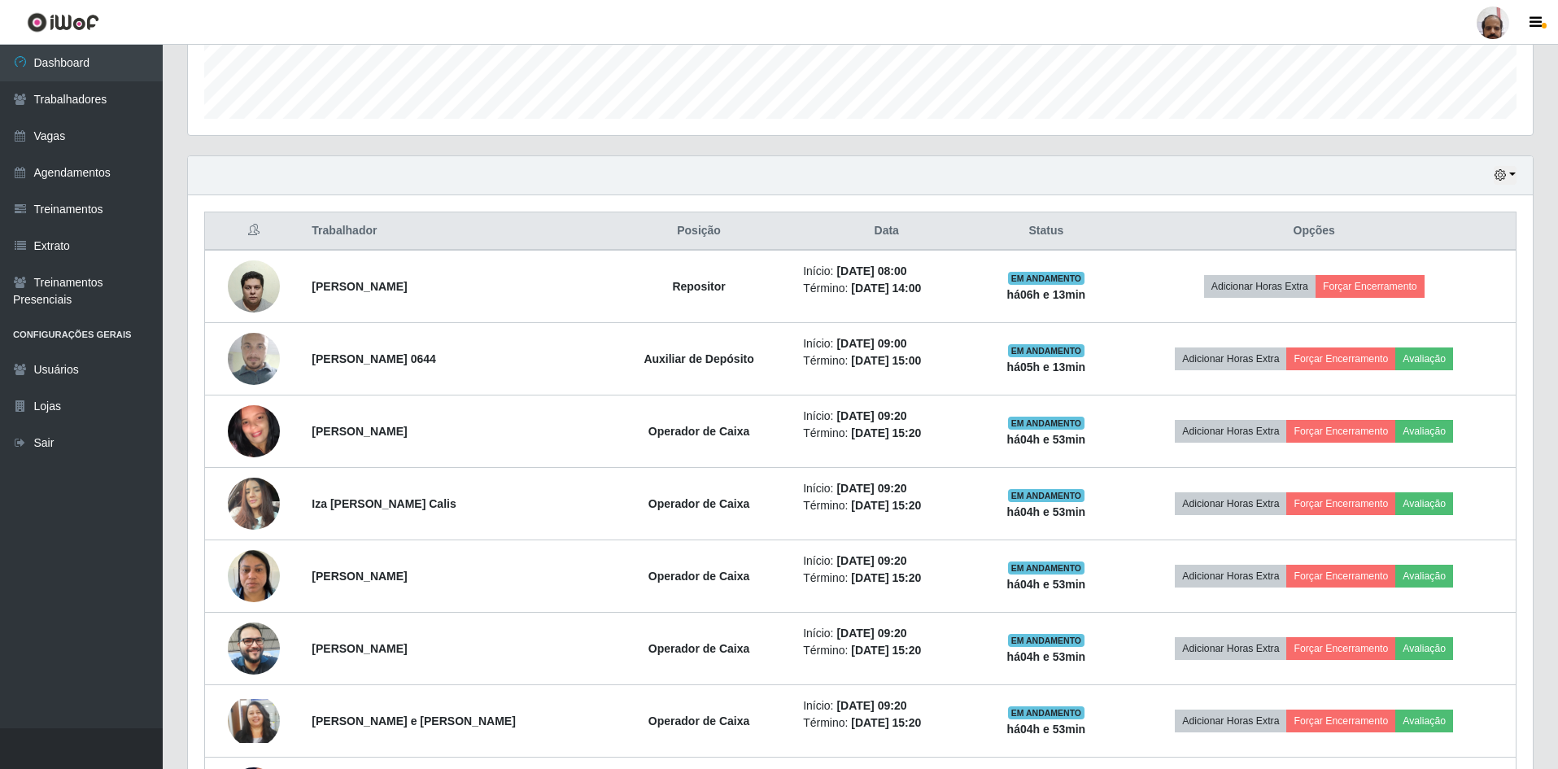
scroll to position [429, 0]
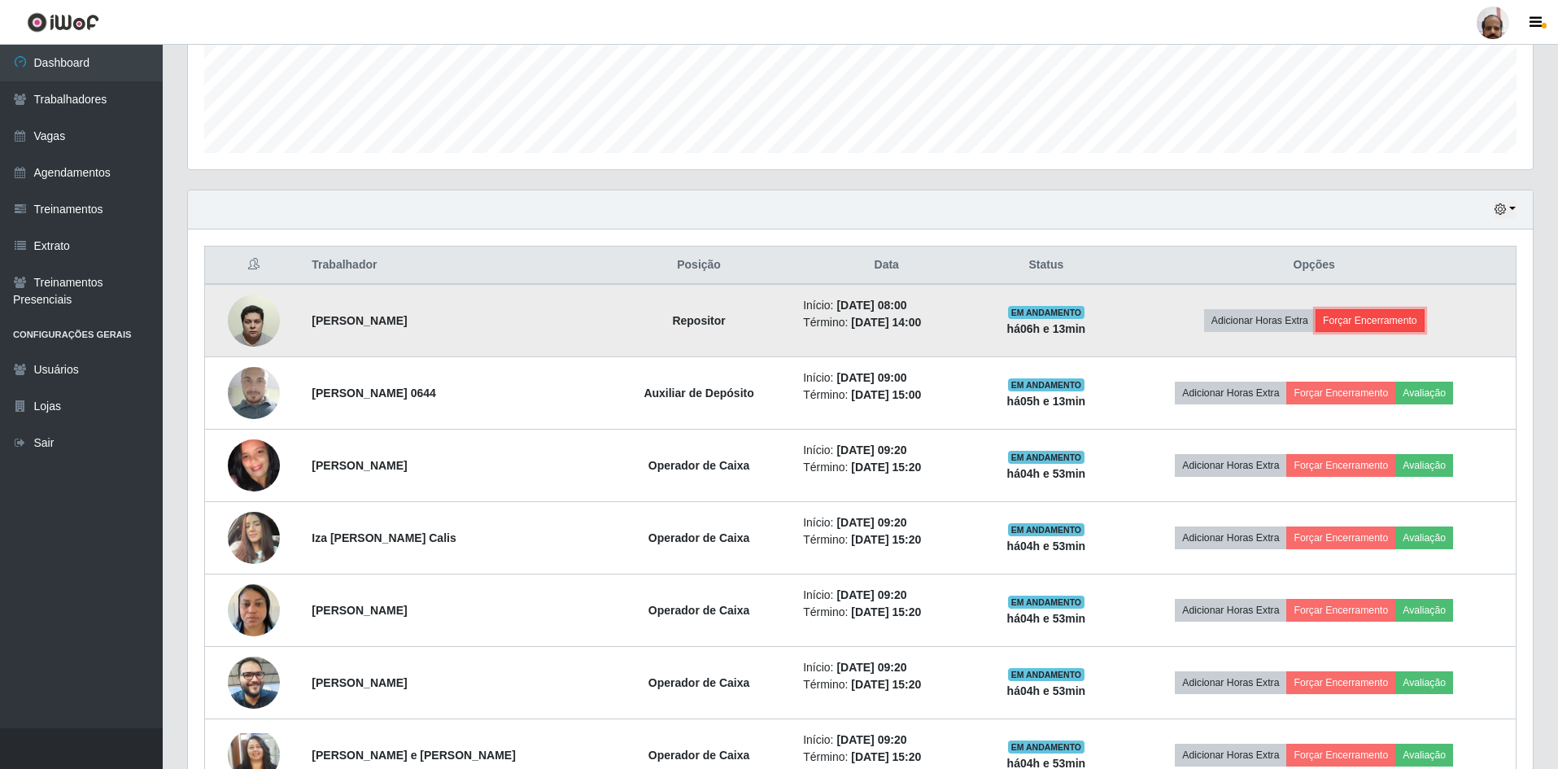
click at [1374, 317] on button "Forçar Encerramento" at bounding box center [1370, 320] width 109 height 23
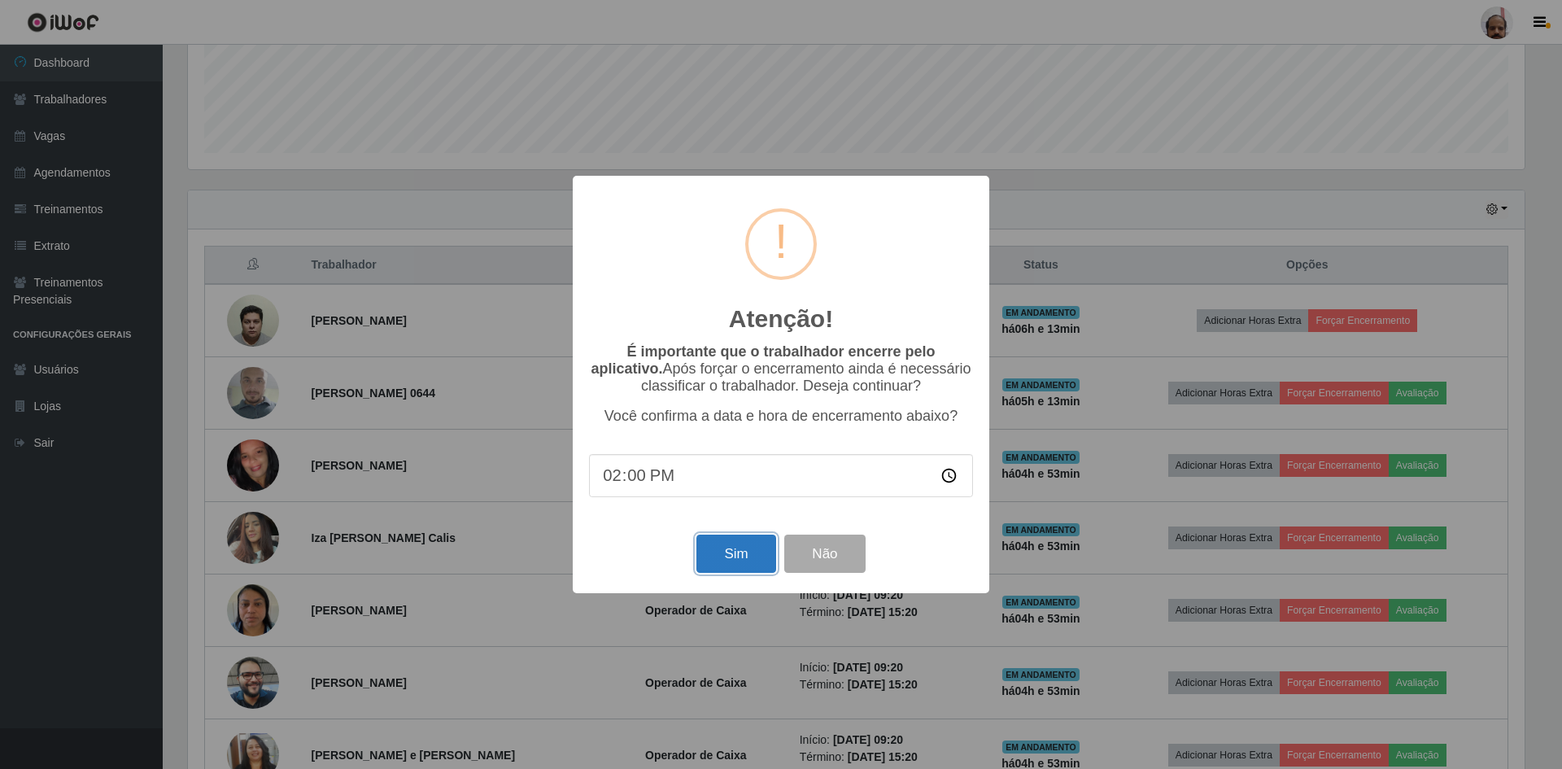
click at [724, 561] on button "Sim" at bounding box center [736, 554] width 79 height 38
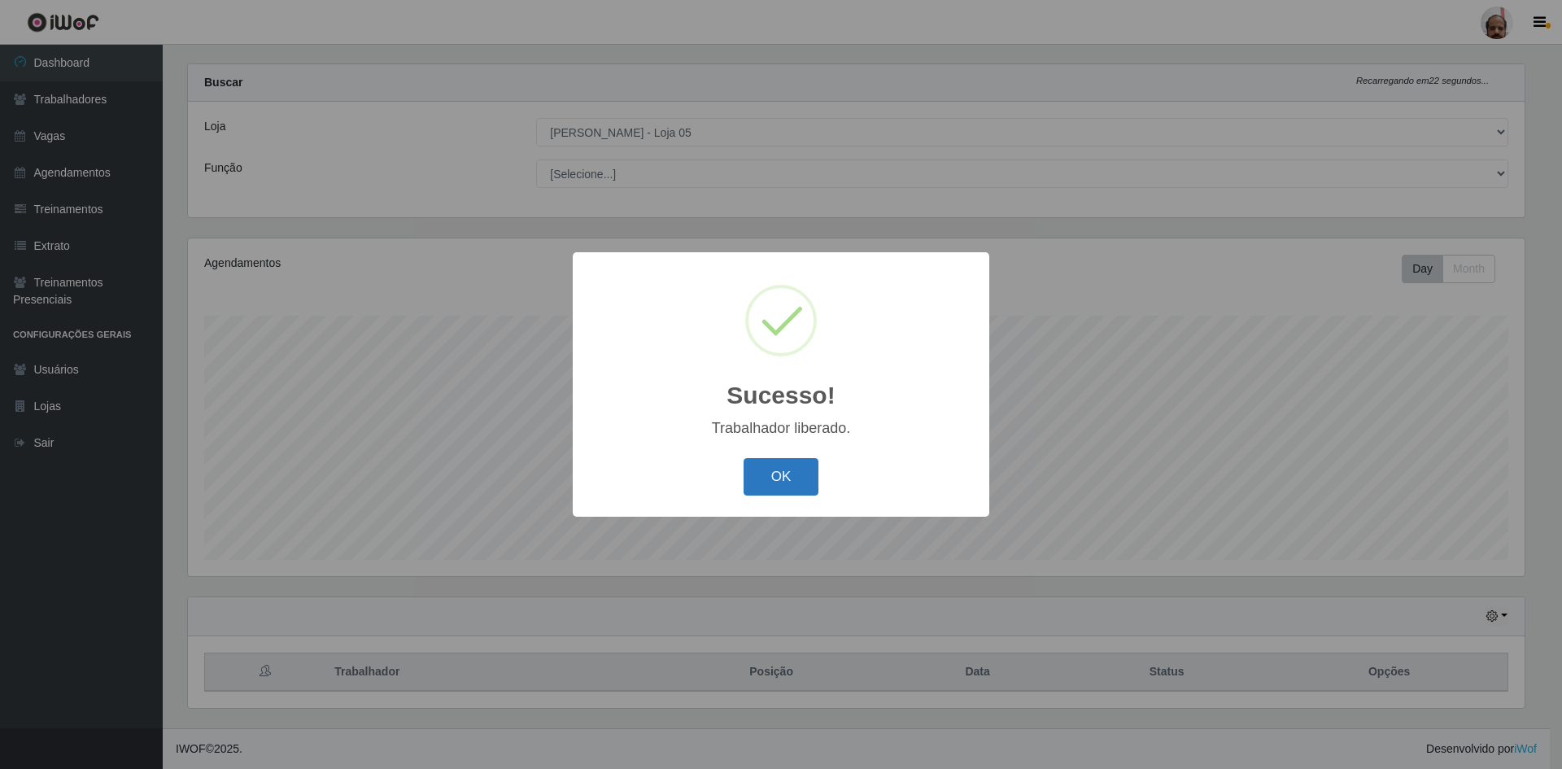
click at [748, 465] on button "OK" at bounding box center [782, 477] width 76 height 38
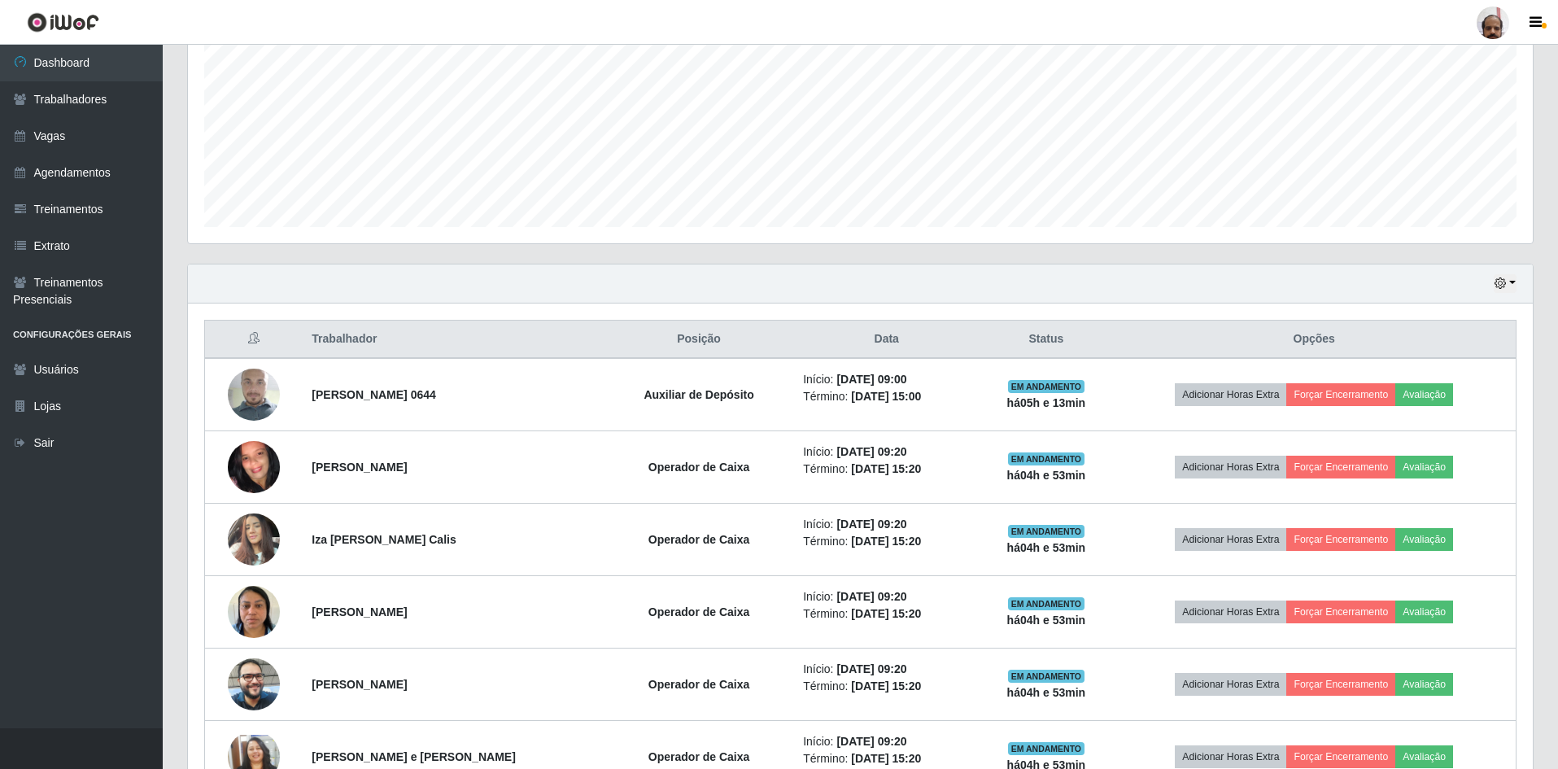
scroll to position [510, 0]
